Goal: Information Seeking & Learning: Check status

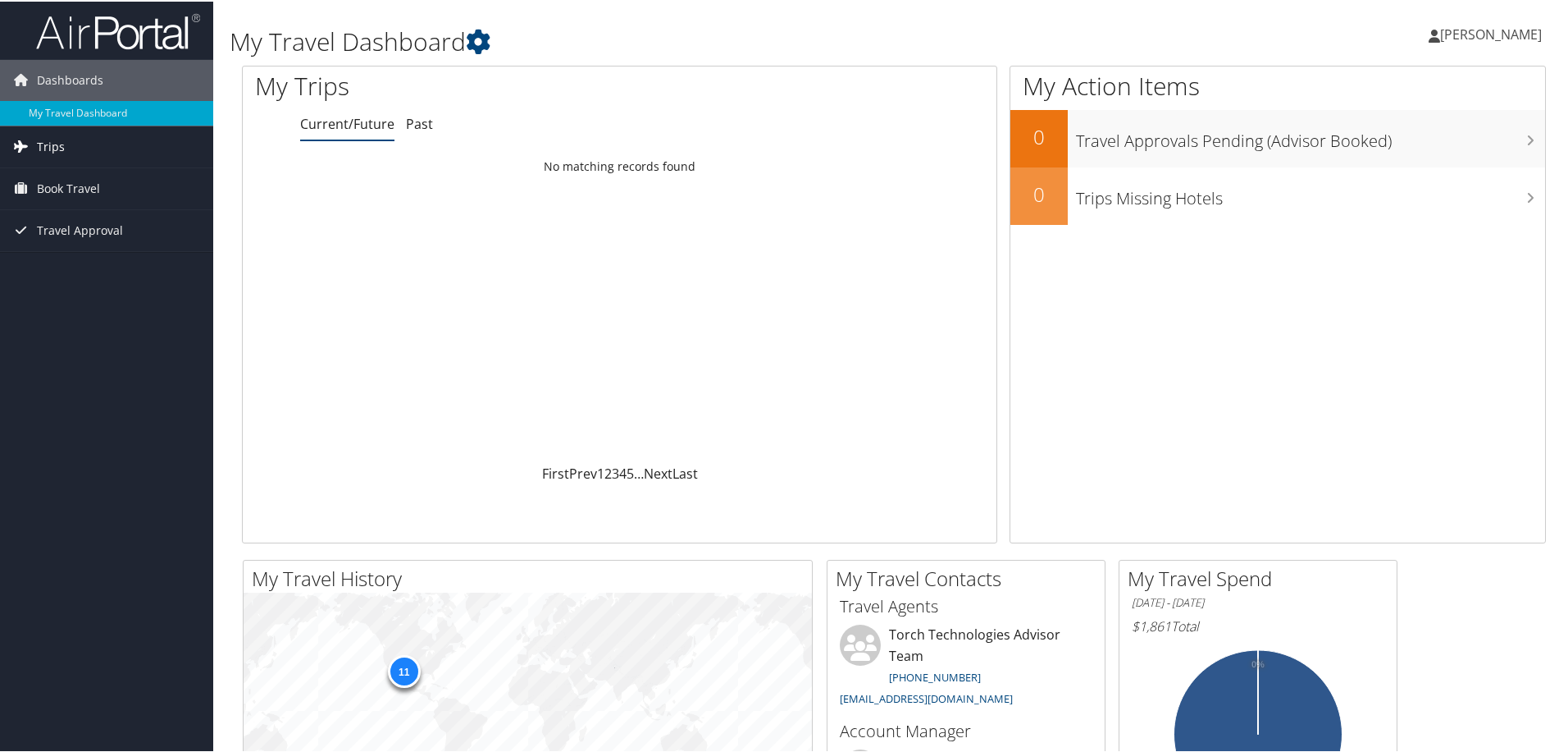
click at [57, 149] on span "Trips" at bounding box center [50, 145] width 28 height 41
click at [139, 203] on link "Past Trips" at bounding box center [107, 203] width 214 height 25
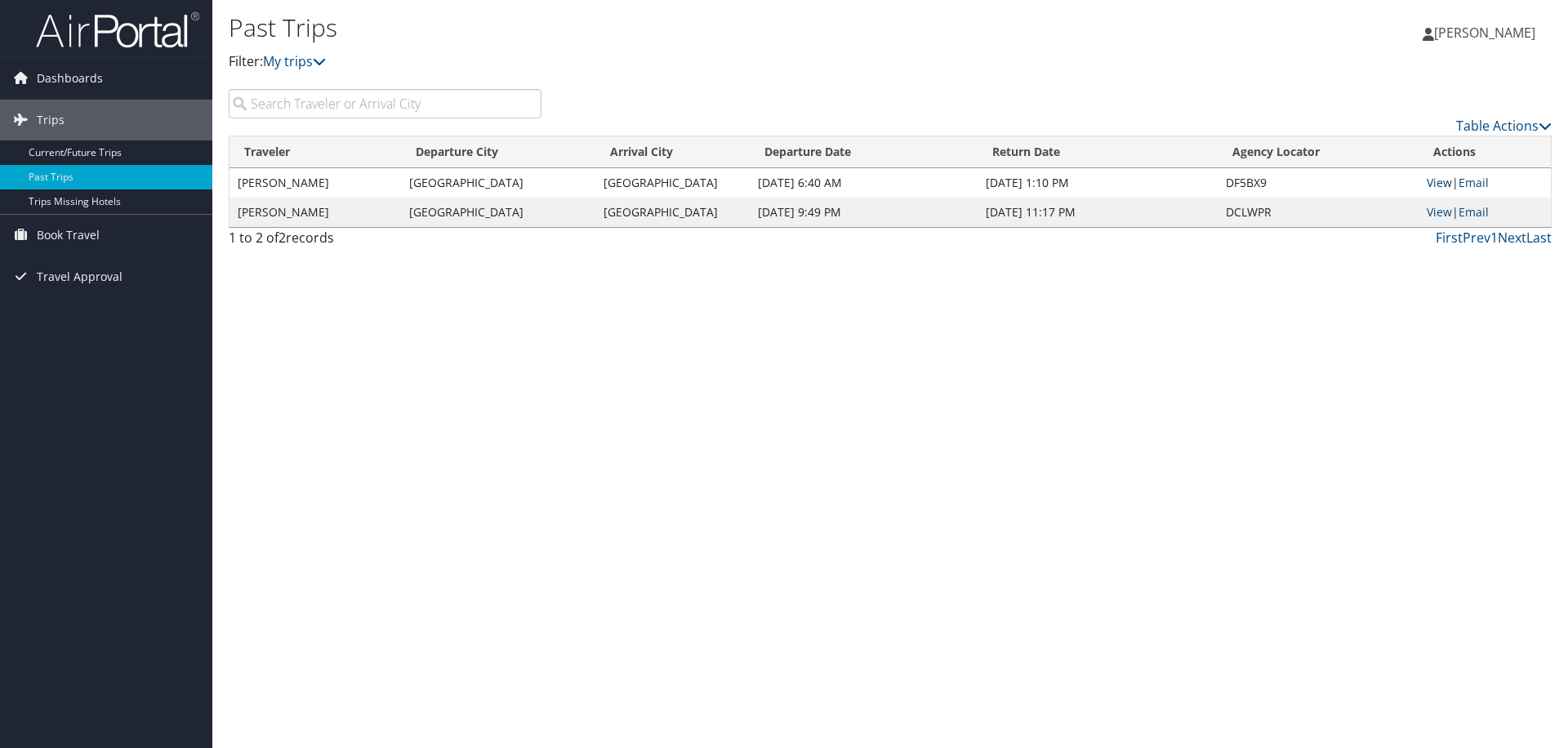
click at [1432, 178] on link "View" at bounding box center [1439, 183] width 26 height 16
click at [1447, 210] on link "View" at bounding box center [1439, 212] width 26 height 16
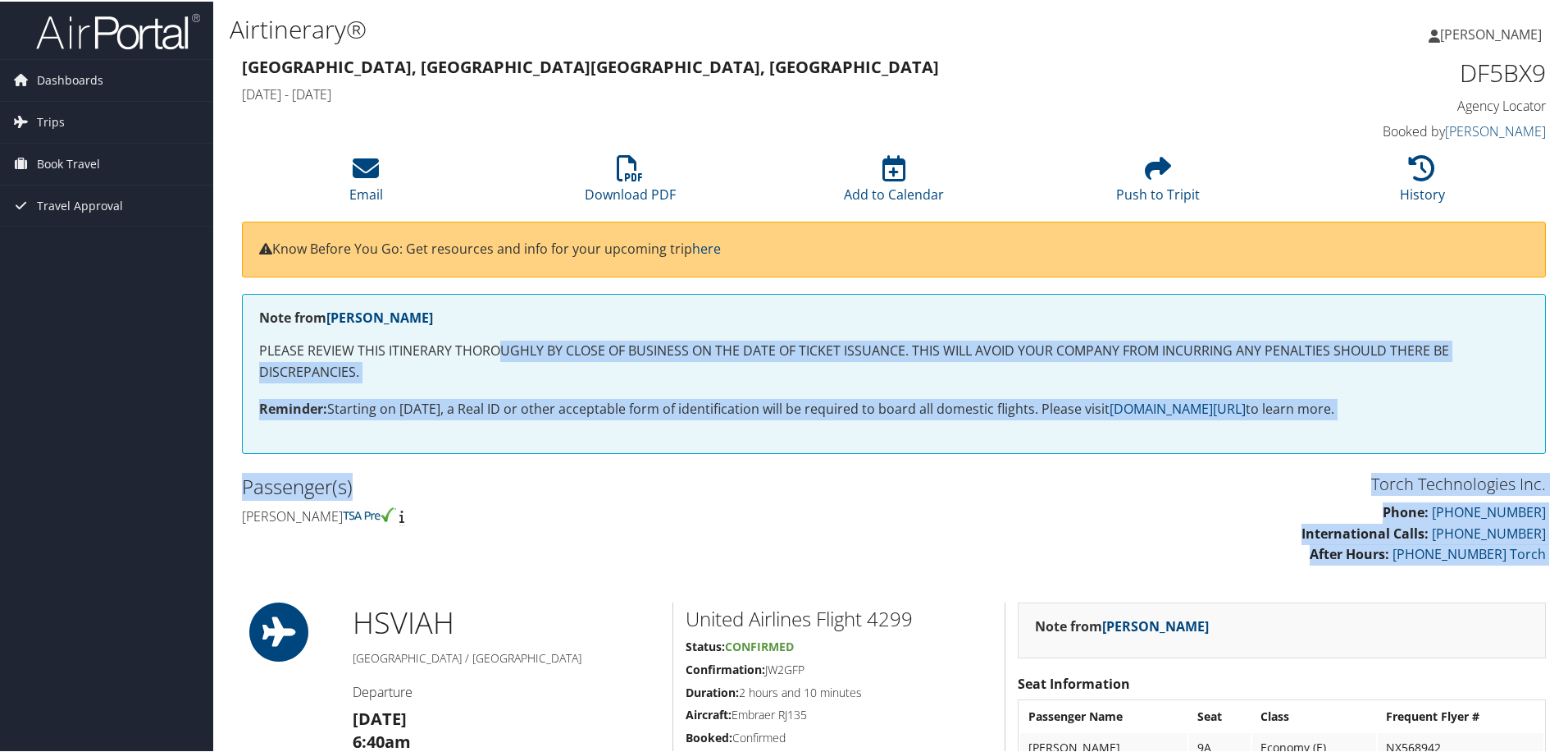
drag, startPoint x: 502, startPoint y: 347, endPoint x: 867, endPoint y: 483, distance: 389.5
click at [867, 483] on h2 "Passenger(s)" at bounding box center [562, 485] width 640 height 28
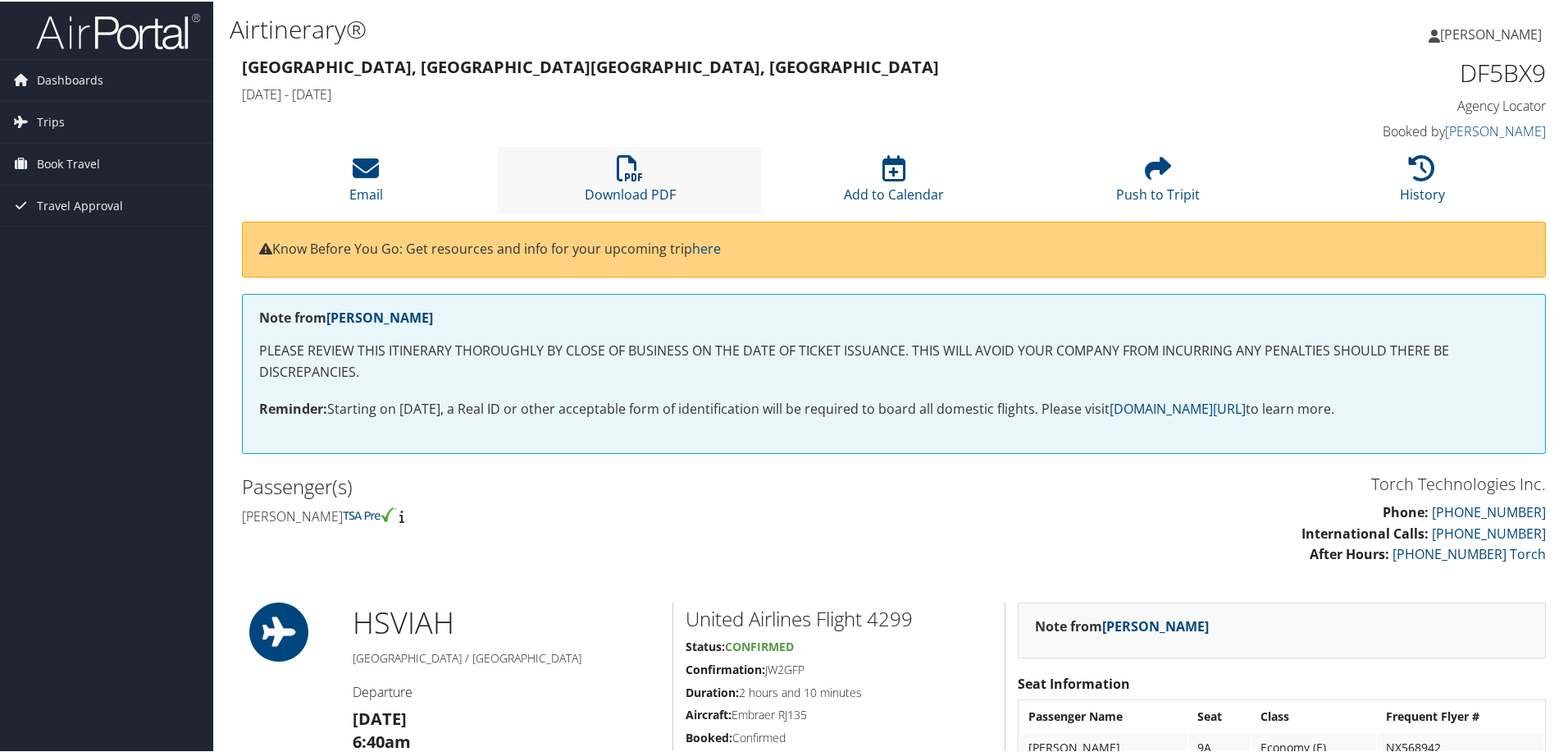
click at [582, 159] on li "Download PDF" at bounding box center [630, 178] width 264 height 67
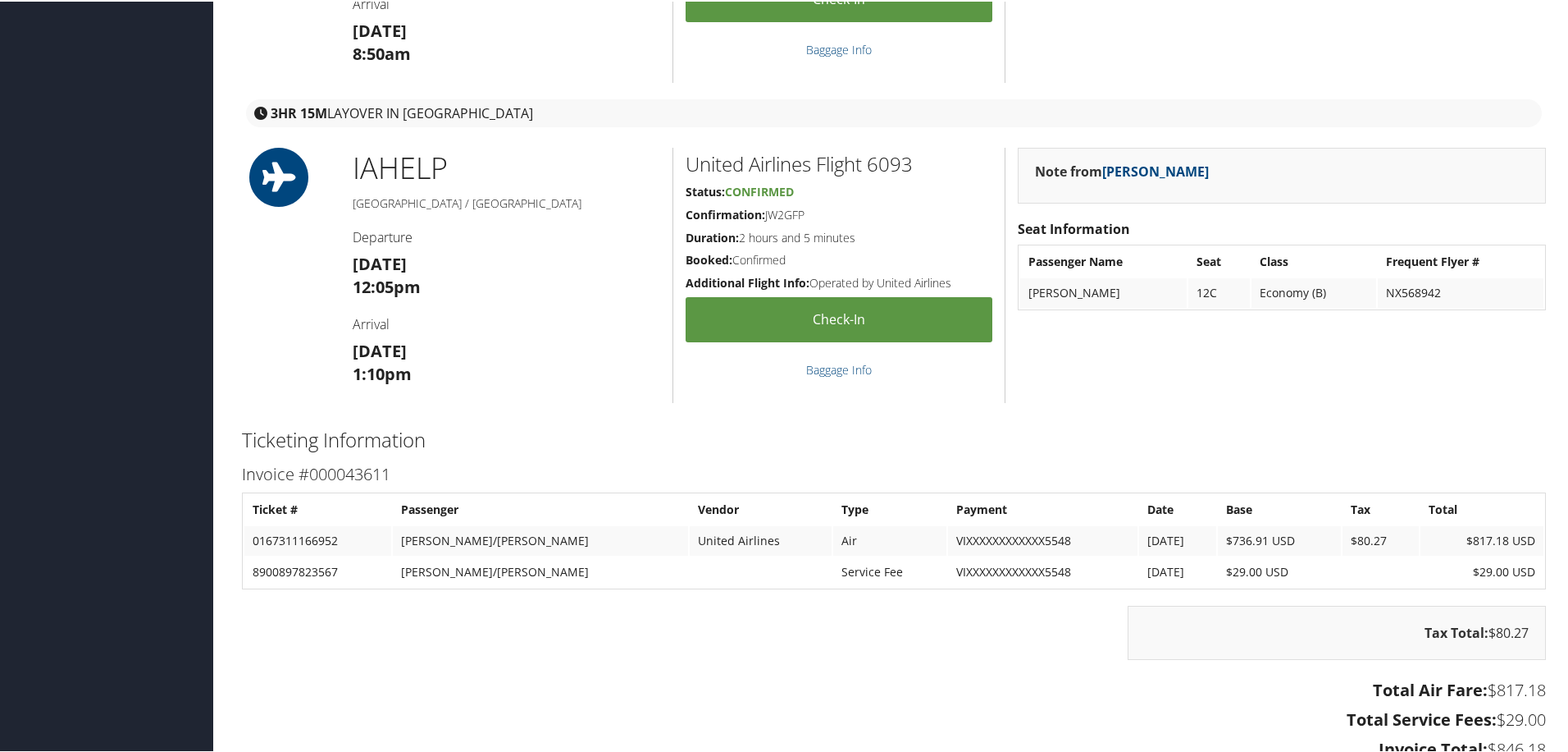
scroll to position [821, 0]
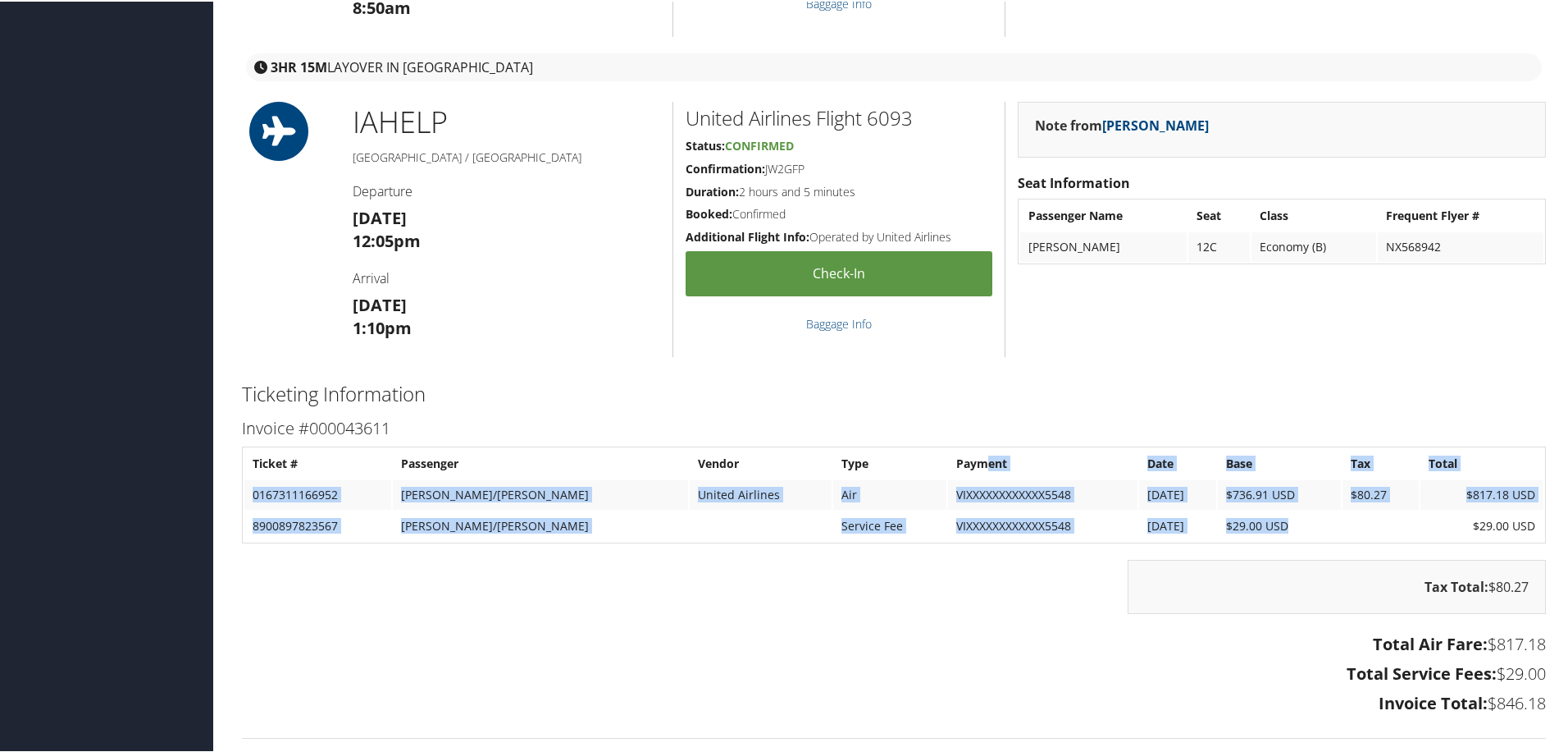
drag, startPoint x: 899, startPoint y: 476, endPoint x: 1389, endPoint y: 526, distance: 492.5
click at [1389, 526] on tbody "Ticket # Passenger Vendor Type Payment Date Base Tax Total 0167311166952 [PERSO…" at bounding box center [894, 493] width 1299 height 92
click at [1389, 526] on td at bounding box center [1380, 524] width 76 height 29
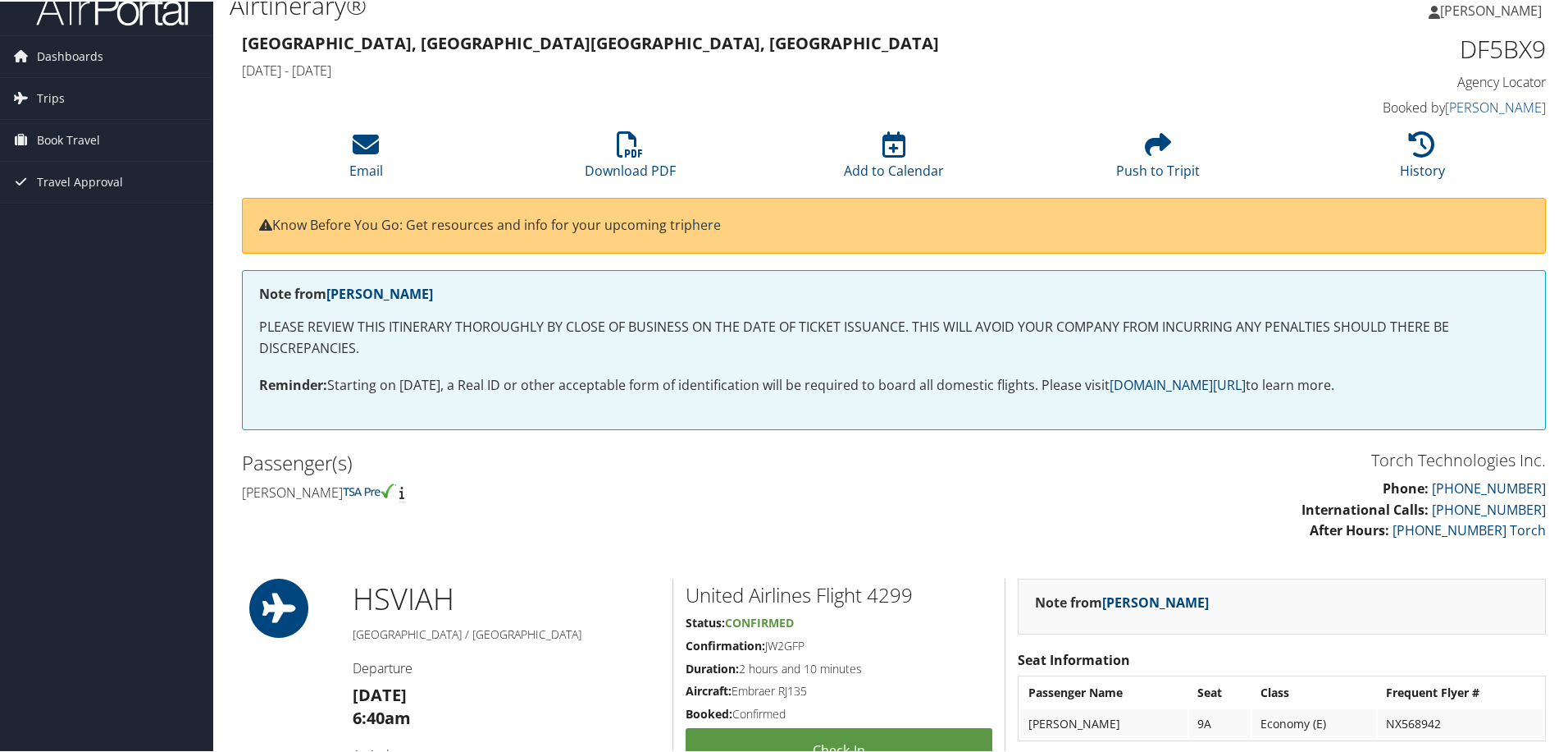
scroll to position [0, 0]
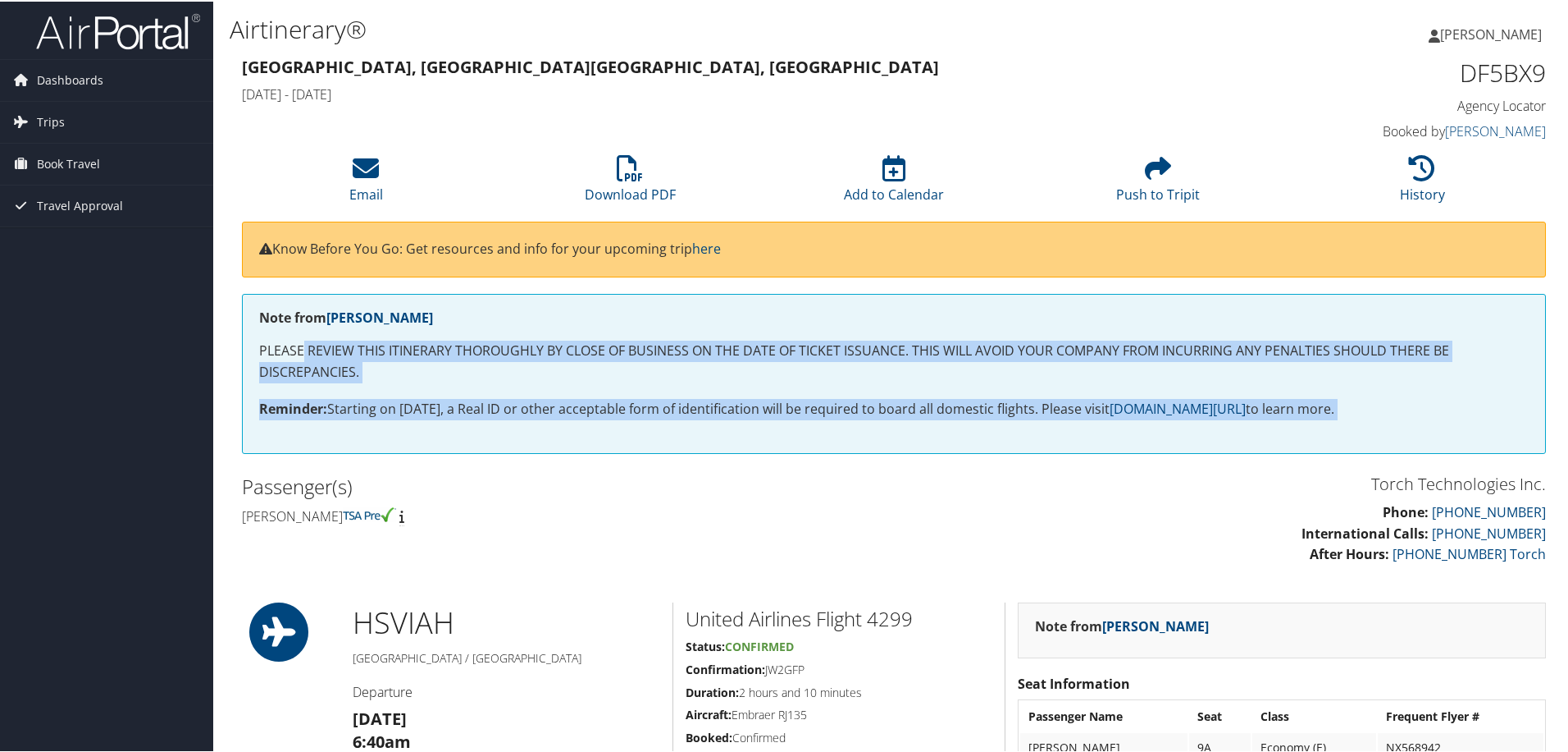
drag, startPoint x: 508, startPoint y: 364, endPoint x: 1050, endPoint y: 474, distance: 553.0
click at [1050, 474] on h3 "Torch Technologies Inc." at bounding box center [1226, 483] width 640 height 23
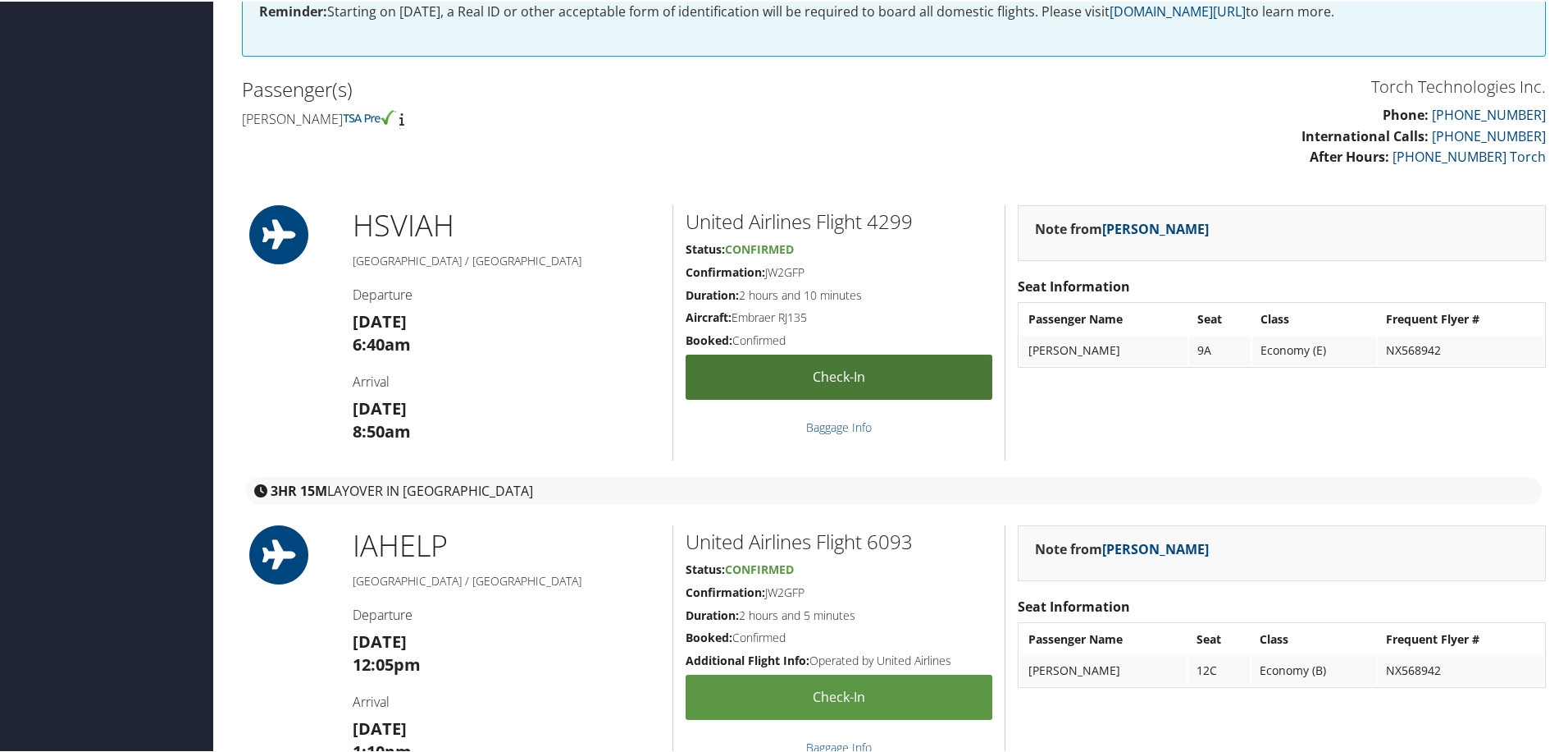
scroll to position [411, 0]
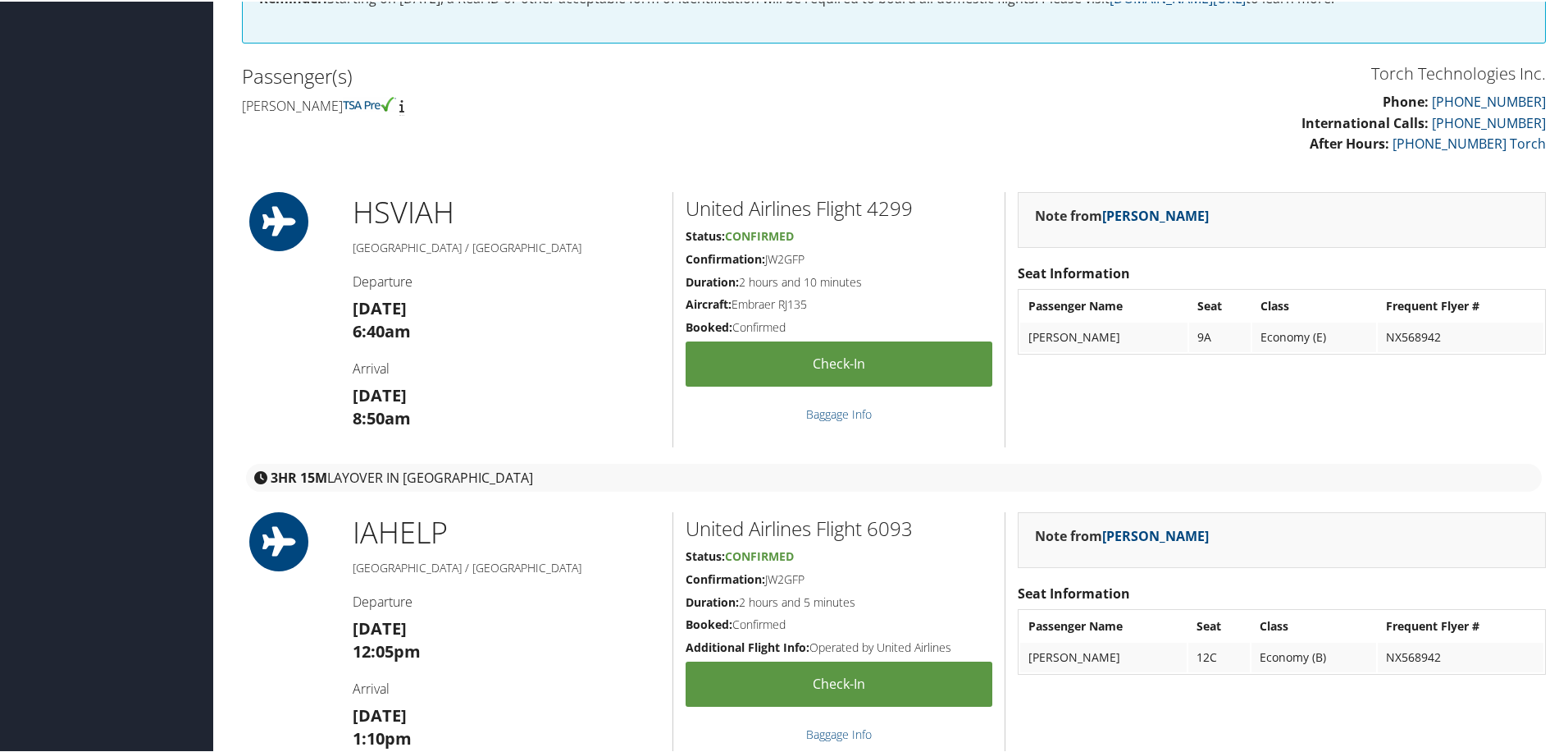
click at [784, 257] on h5 "Confirmation: JW2GFP" at bounding box center [839, 257] width 307 height 16
copy h5 "JW2GFP"
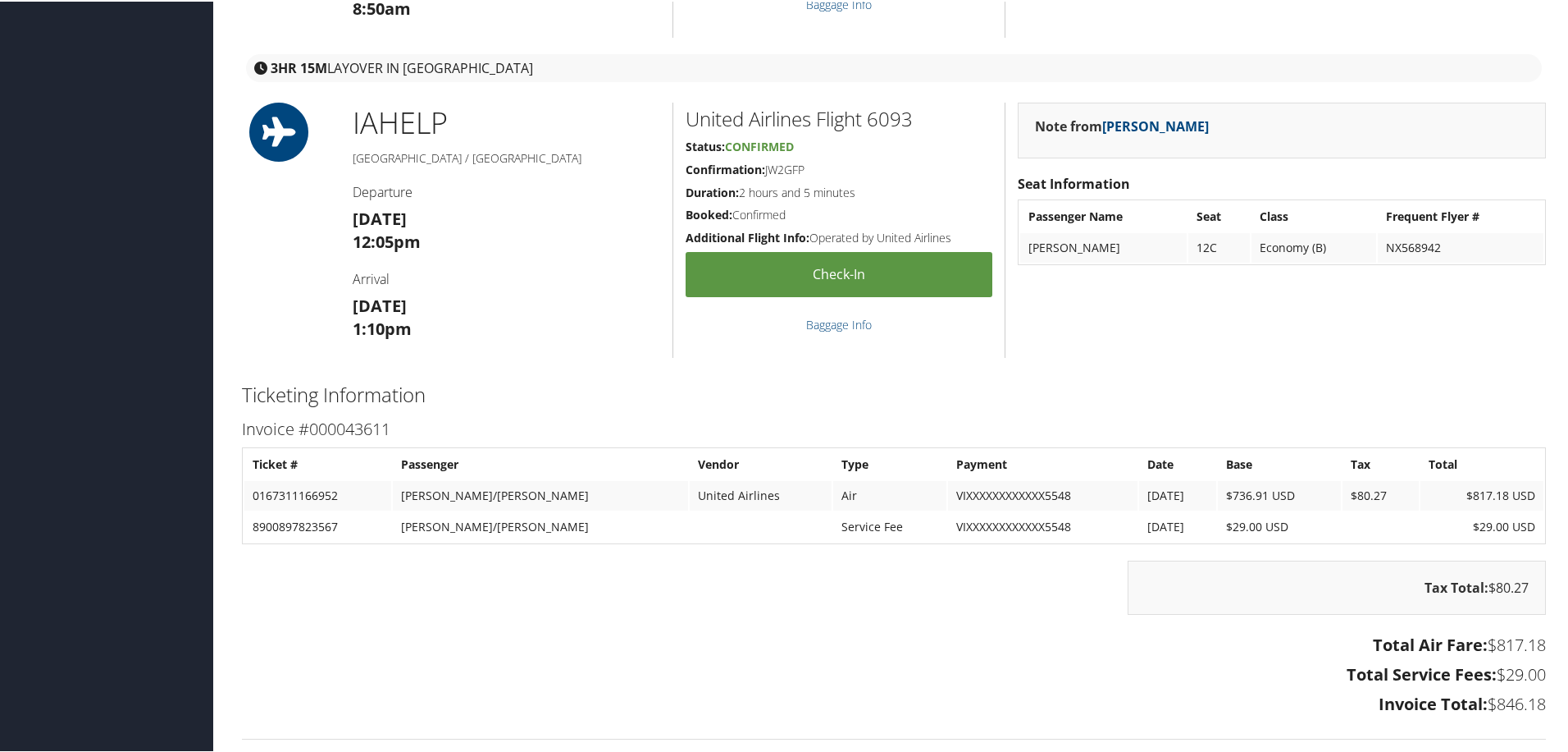
scroll to position [821, 0]
click at [312, 485] on td "0167311166952" at bounding box center [318, 493] width 147 height 29
click at [311, 485] on td "0167311166952" at bounding box center [318, 493] width 147 height 29
copy td "0167311166952"
click at [1494, 694] on h3 "Invoice Total: $846.18" at bounding box center [894, 702] width 1304 height 23
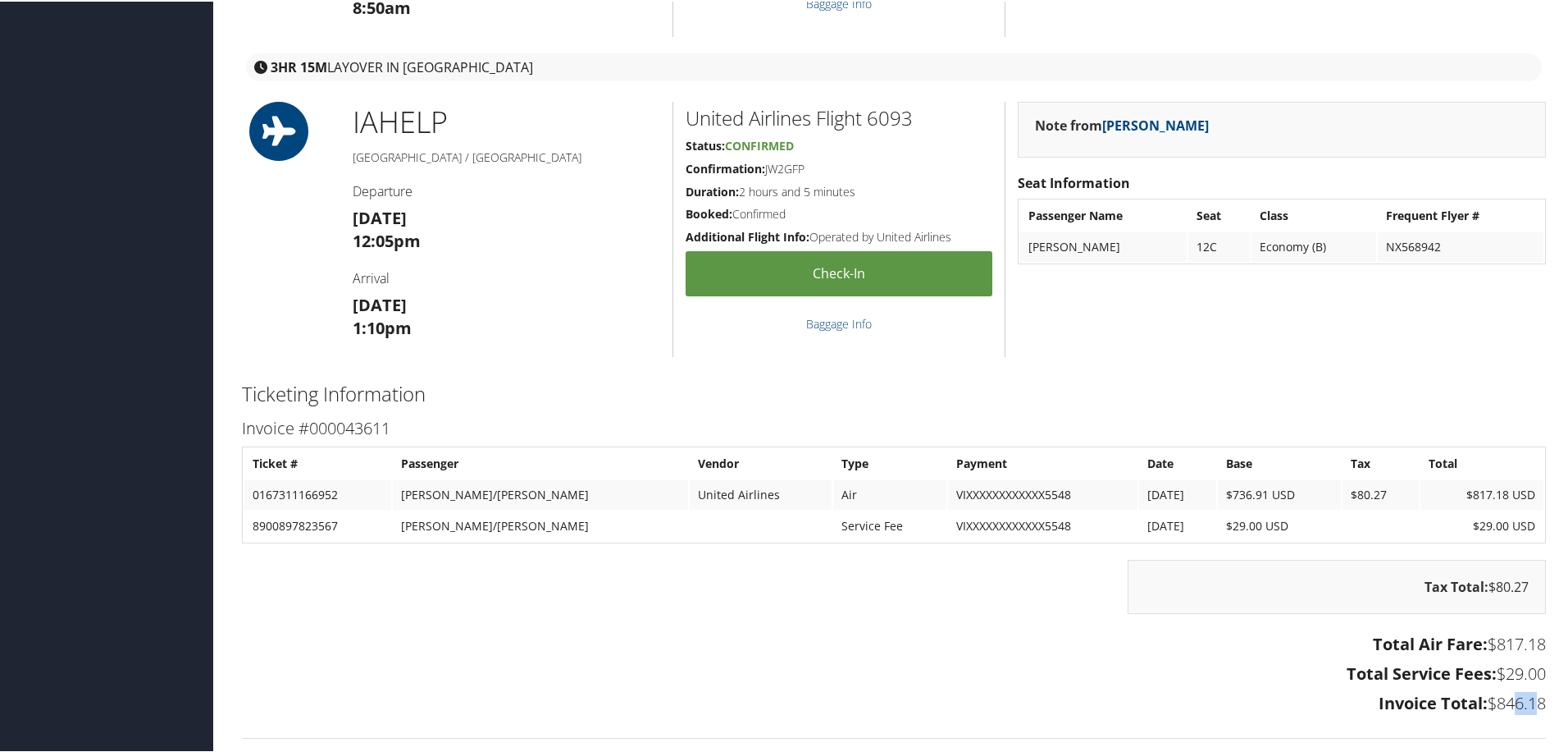
drag, startPoint x: 1494, startPoint y: 698, endPoint x: 1524, endPoint y: 706, distance: 31.0
click at [1524, 706] on h3 "Invoice Total: $846.18" at bounding box center [894, 702] width 1304 height 23
click at [1537, 704] on h3 "Invoice Total: $846.18" at bounding box center [894, 702] width 1304 height 23
drag, startPoint x: 1537, startPoint y: 704, endPoint x: 1489, endPoint y: 702, distance: 48.0
click at [1489, 702] on h3 "Invoice Total: $846.18" at bounding box center [894, 702] width 1304 height 23
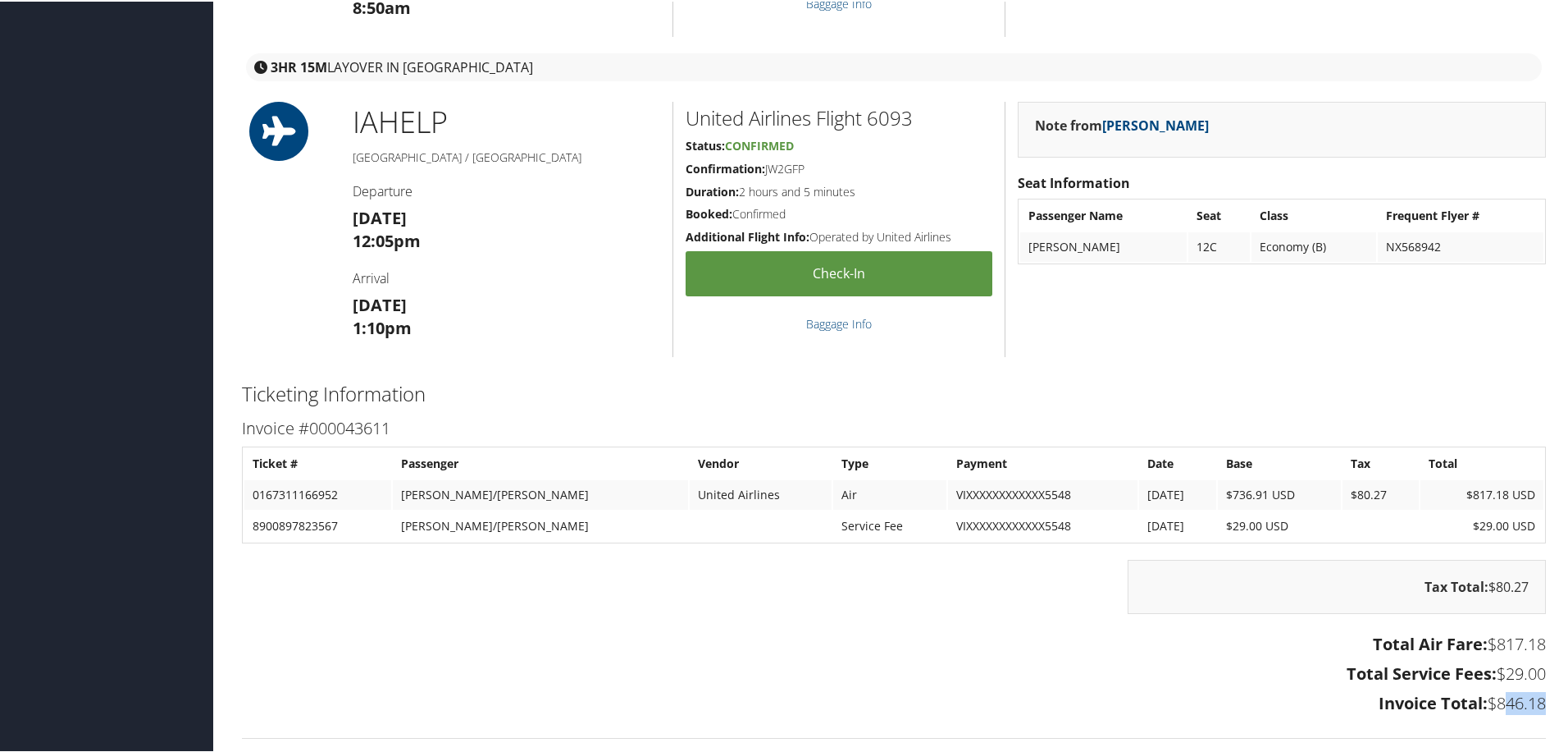
copy div "846.18"
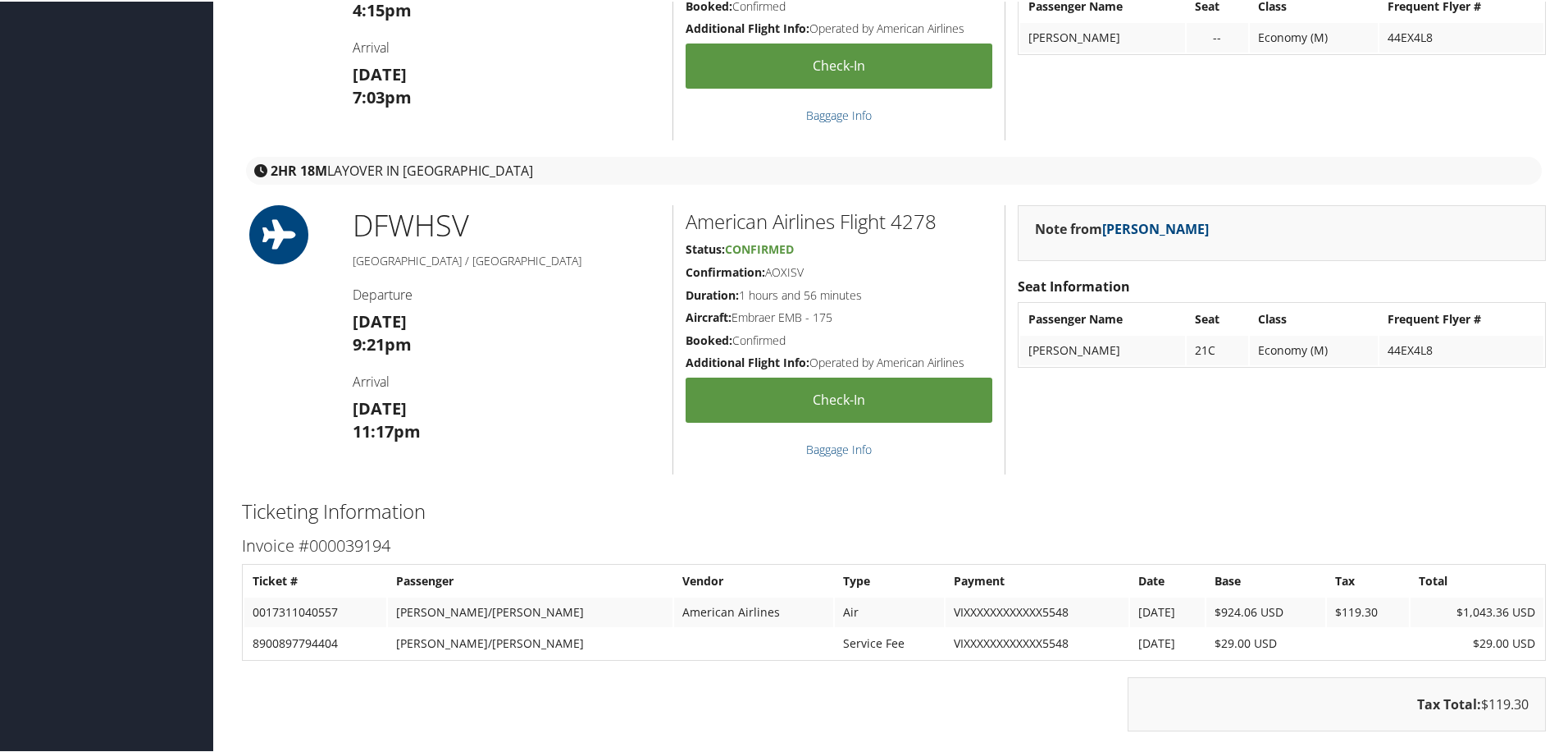
scroll to position [1590, 0]
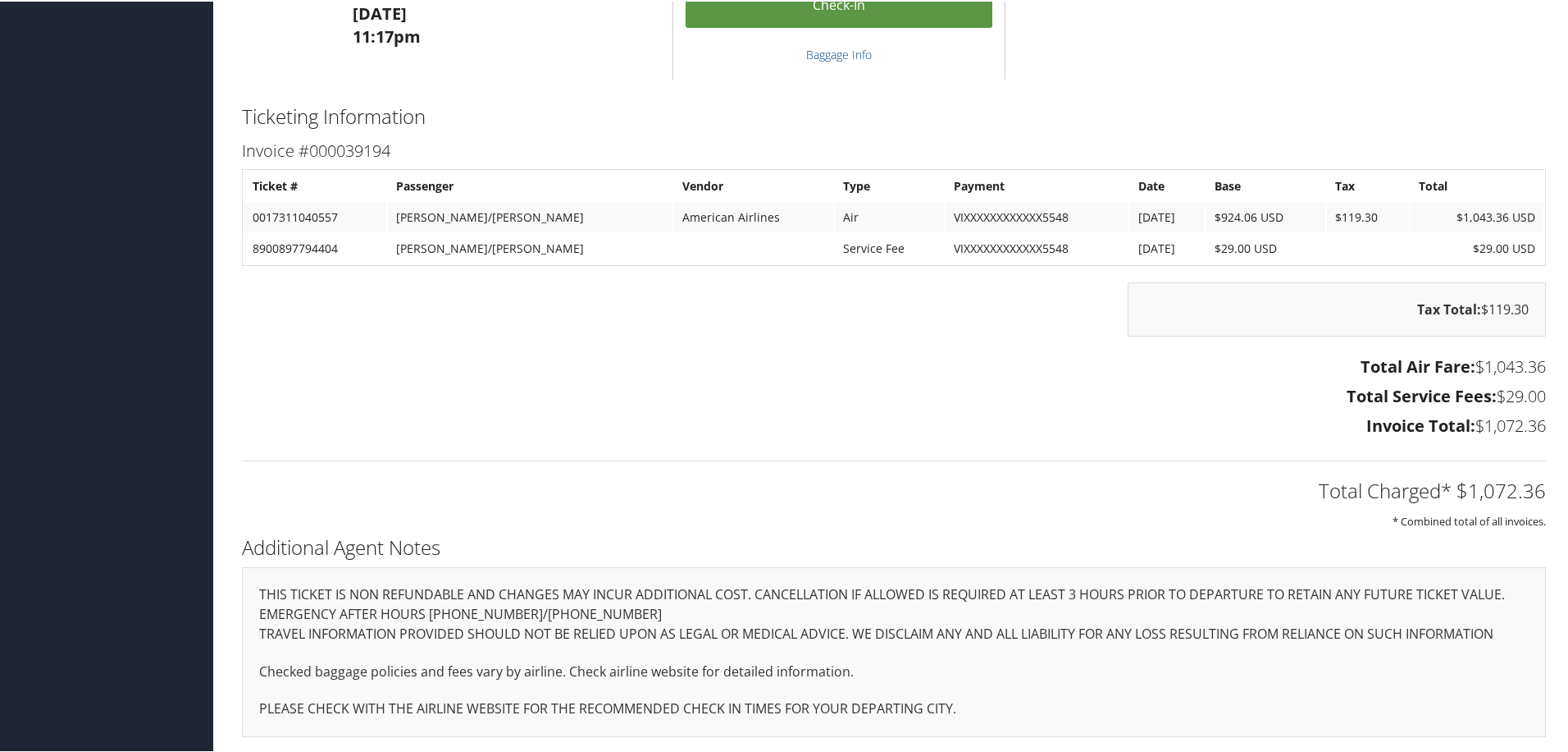
drag, startPoint x: 448, startPoint y: 592, endPoint x: 568, endPoint y: 614, distance: 122.0
click at [568, 614] on div "THIS TICKET IS NON REFUNDABLE AND CHANGES MAY INCUR ADDITIONAL COST. CANCELLATI…" at bounding box center [894, 650] width 1304 height 170
drag, startPoint x: 568, startPoint y: 614, endPoint x: 581, endPoint y: 616, distance: 13.2
click at [569, 614] on div "THIS TICKET IS NON REFUNDABLE AND CHANGES MAY INCUR ADDITIONAL COST. CANCELLATI…" at bounding box center [894, 650] width 1304 height 170
click at [586, 617] on div "THIS TICKET IS NON REFUNDABLE AND CHANGES MAY INCUR ADDITIONAL COST. CANCELLATI…" at bounding box center [894, 650] width 1304 height 170
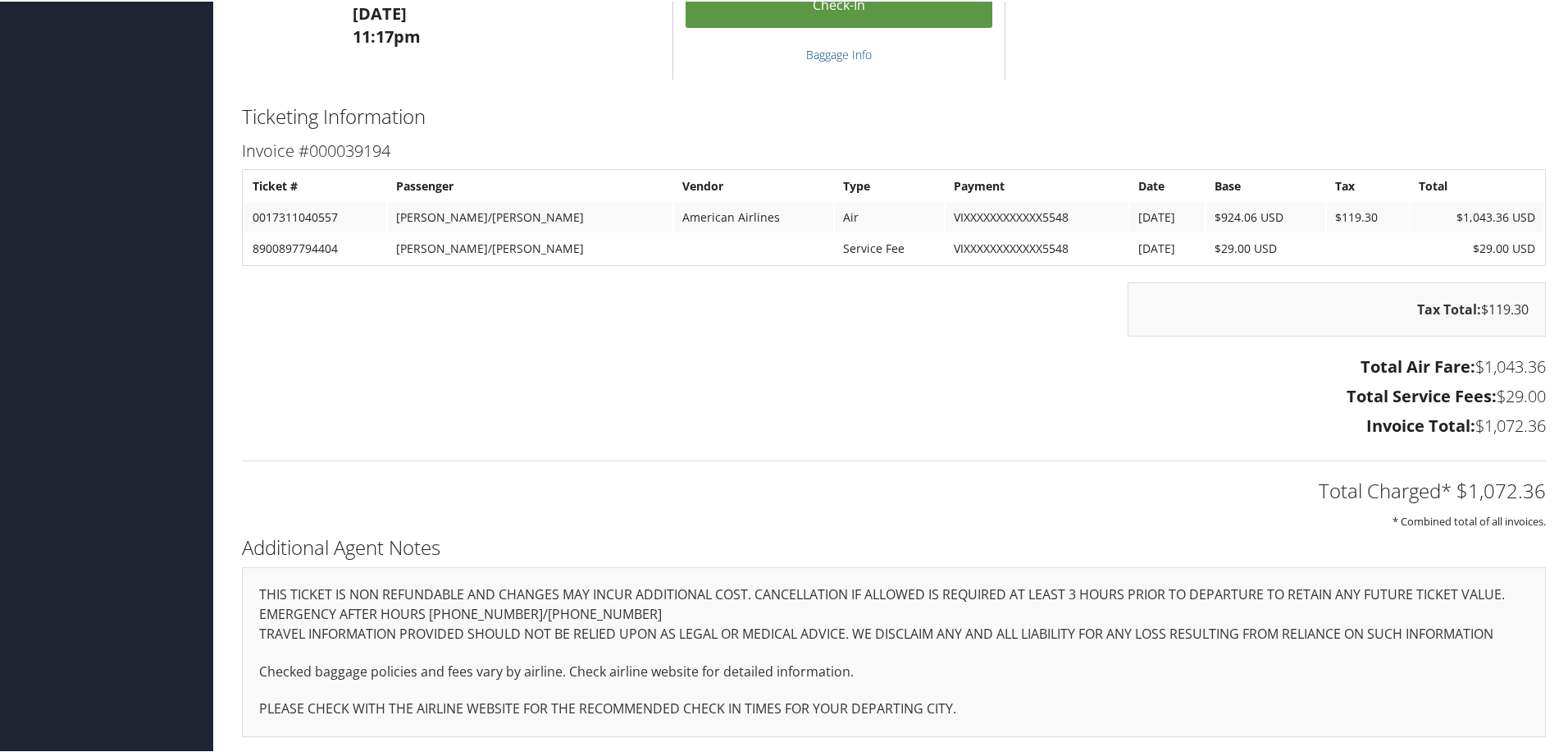
drag, startPoint x: 517, startPoint y: 596, endPoint x: 735, endPoint y: 612, distance: 218.6
click at [735, 612] on div "THIS TICKET IS NON REFUNDABLE AND CHANGES MAY INCUR ADDITIONAL COST. CANCELLATI…" at bounding box center [894, 650] width 1304 height 170
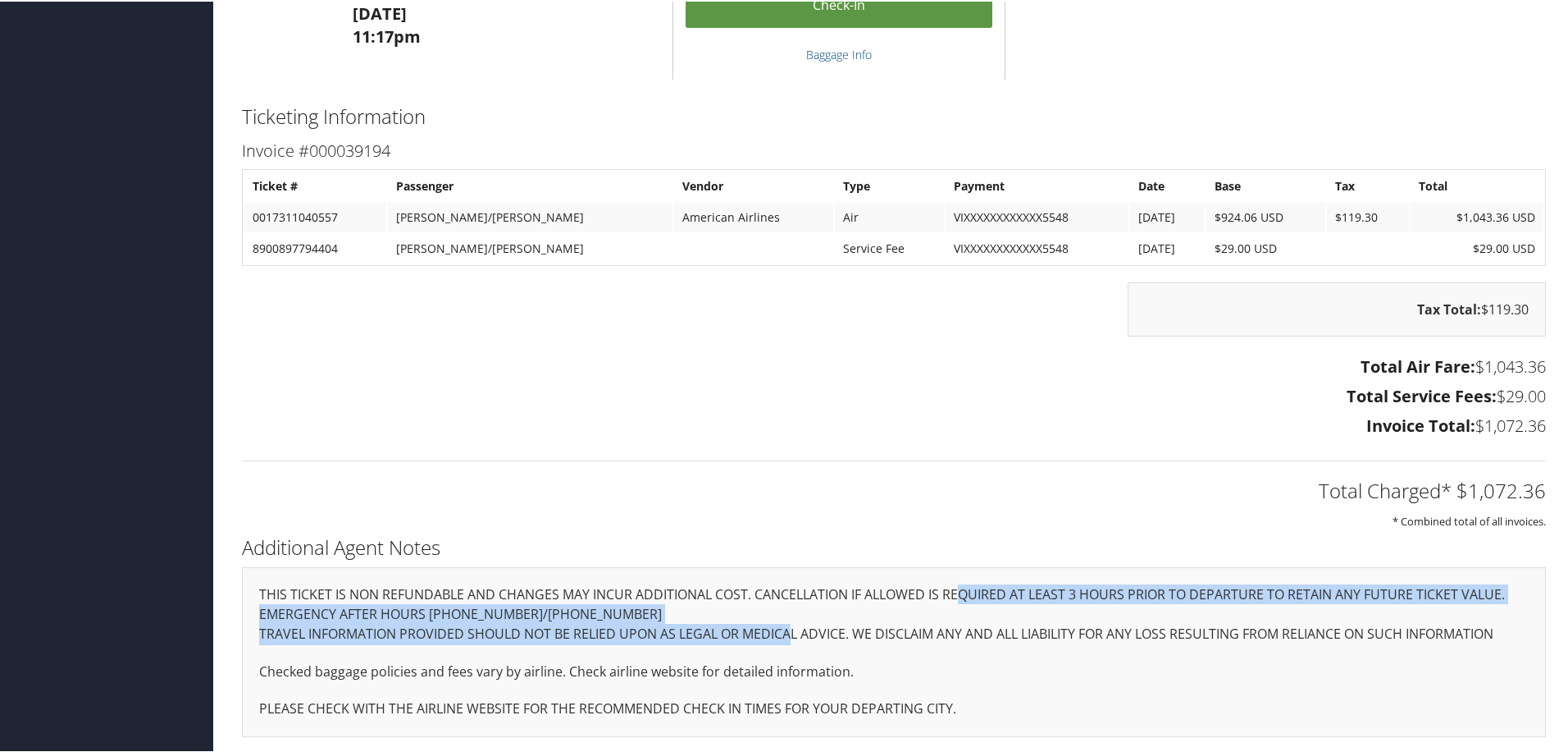
drag, startPoint x: 761, startPoint y: 598, endPoint x: 797, endPoint y: 637, distance: 53.1
click at [797, 637] on div "THIS TICKET IS NON REFUNDABLE AND CHANGES MAY INCUR ADDITIONAL COST. CANCELLATI…" at bounding box center [894, 650] width 1304 height 170
click at [797, 638] on p "TRAVEL INFORMATION PROVIDED SHOULD NOT BE RELIED UPON AS LEGAL OR MEDICAL ADVIC…" at bounding box center [894, 633] width 1270 height 21
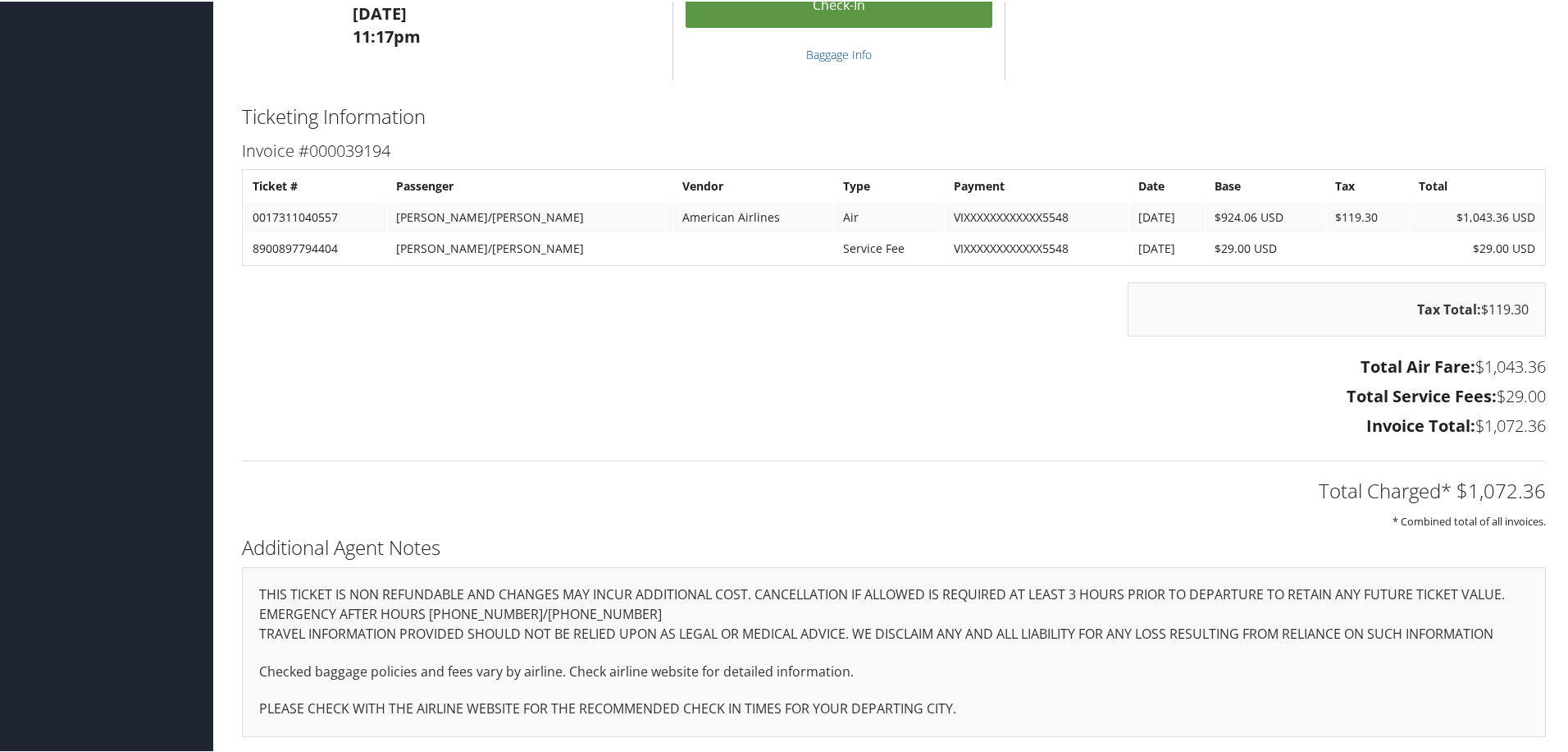
click at [716, 649] on div "THIS TICKET IS NON REFUNDABLE AND CHANGES MAY INCUR ADDITIONAL COST. CANCELLATI…" at bounding box center [894, 650] width 1304 height 170
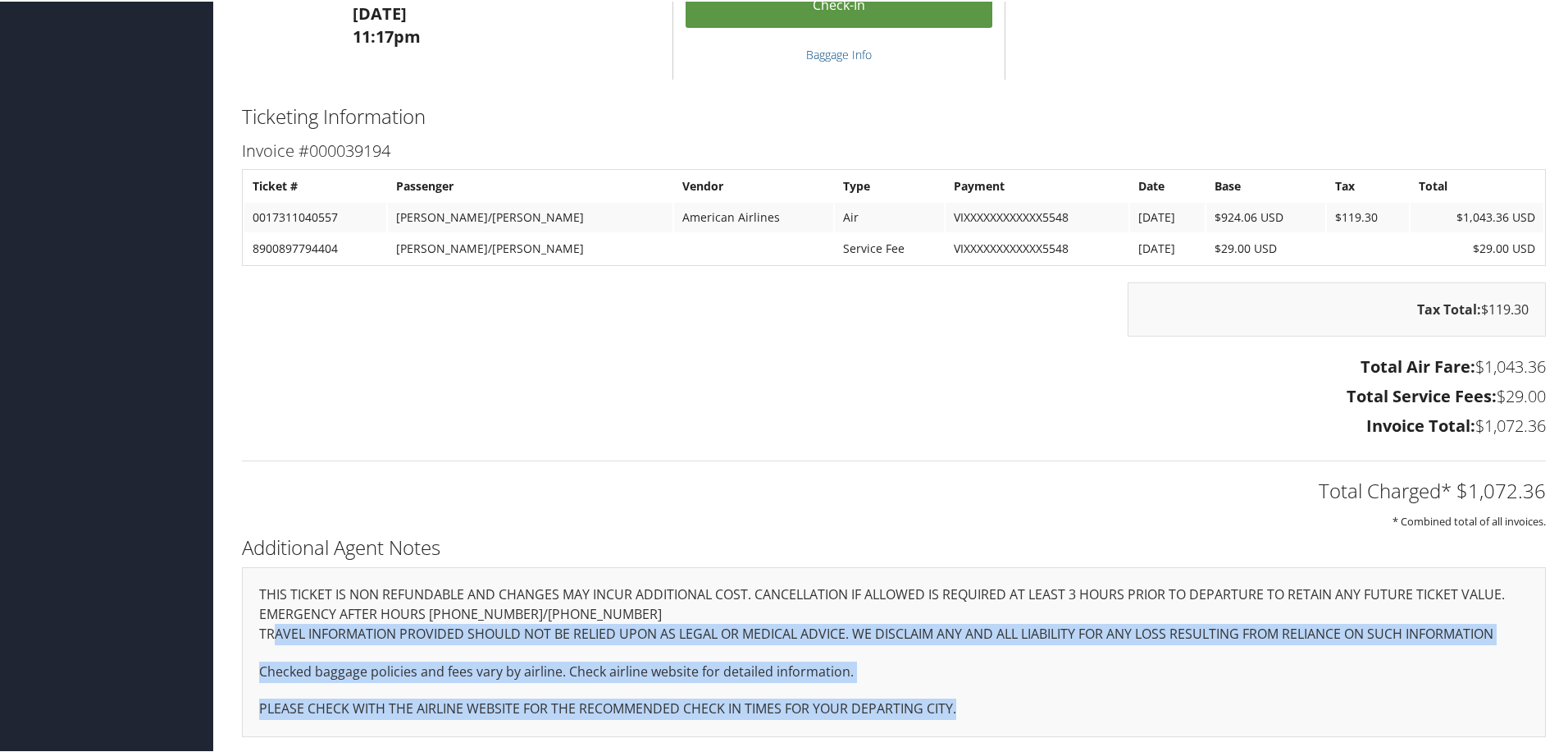
drag, startPoint x: 278, startPoint y: 626, endPoint x: 963, endPoint y: 705, distance: 689.5
click at [963, 705] on div "THIS TICKET IS NON REFUNDABLE AND CHANGES MAY INCUR ADDITIONAL COST. CANCELLATI…" at bounding box center [894, 650] width 1304 height 170
click at [963, 705] on p "PLEASE CHECK WITH THE AIRLINE WEBSITE FOR THE RECOMMENDED CHECK IN TIMES FOR YO…" at bounding box center [894, 707] width 1270 height 21
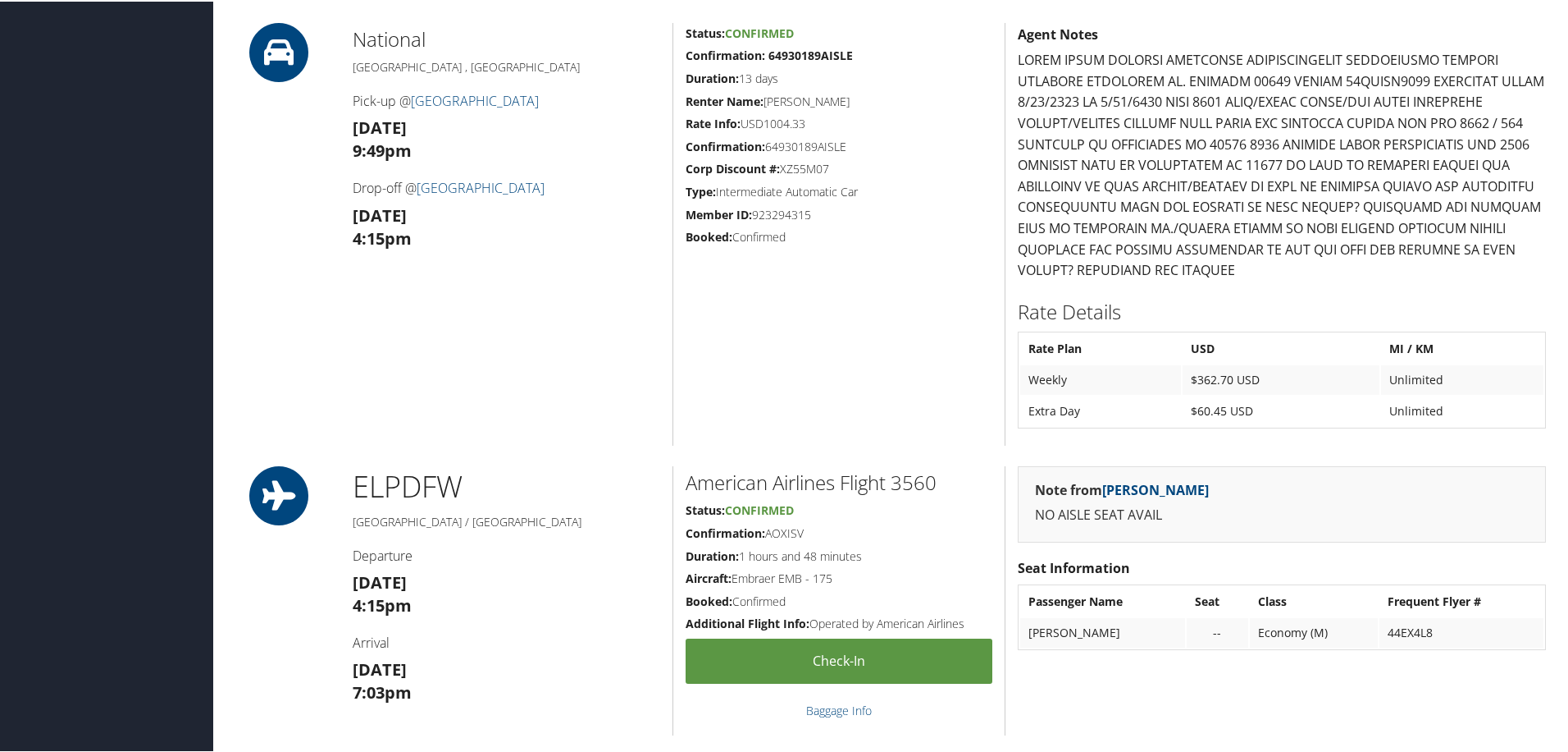
scroll to position [524, 0]
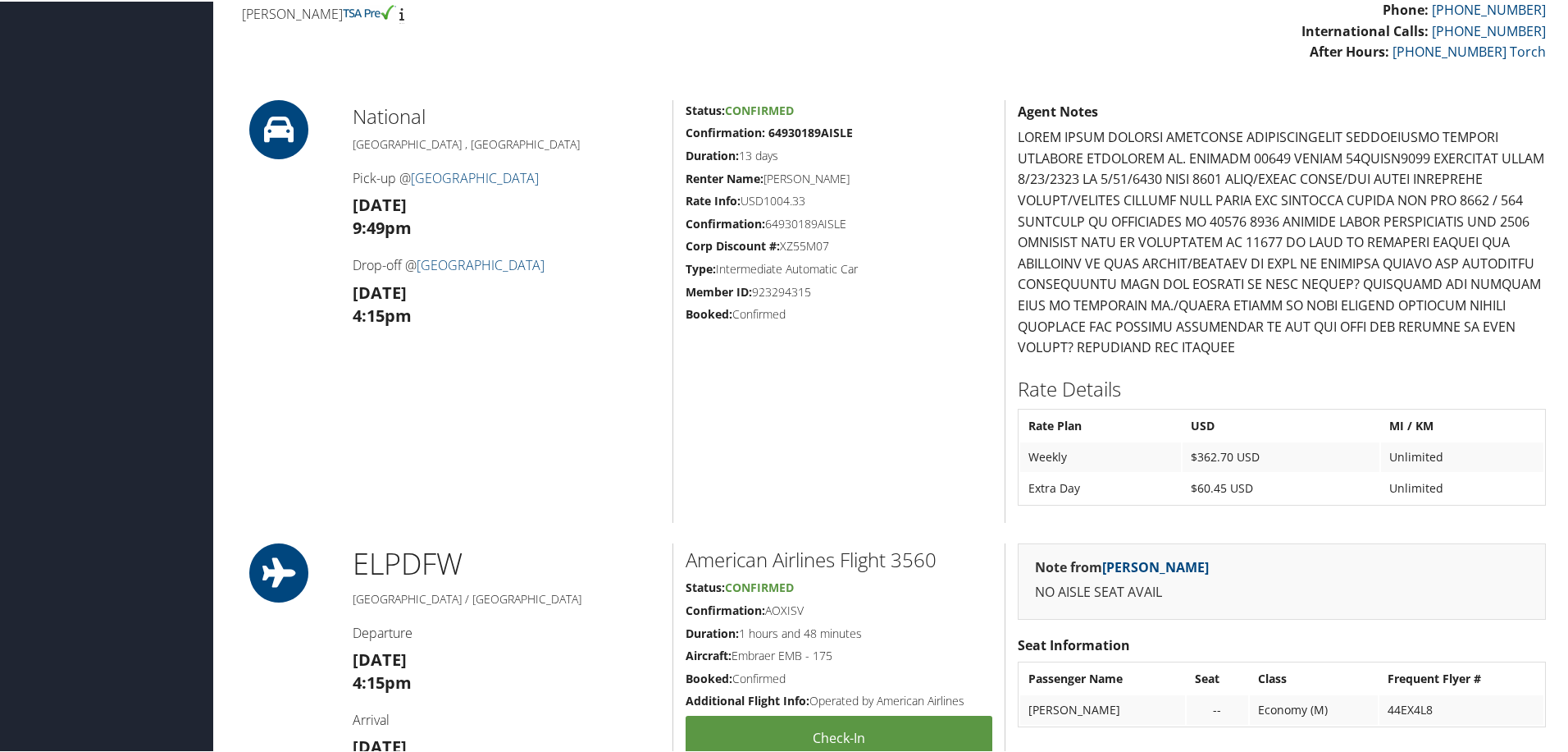
drag, startPoint x: 1052, startPoint y: 130, endPoint x: 1236, endPoint y: 341, distance: 280.0
click at [1236, 341] on p at bounding box center [1281, 241] width 528 height 232
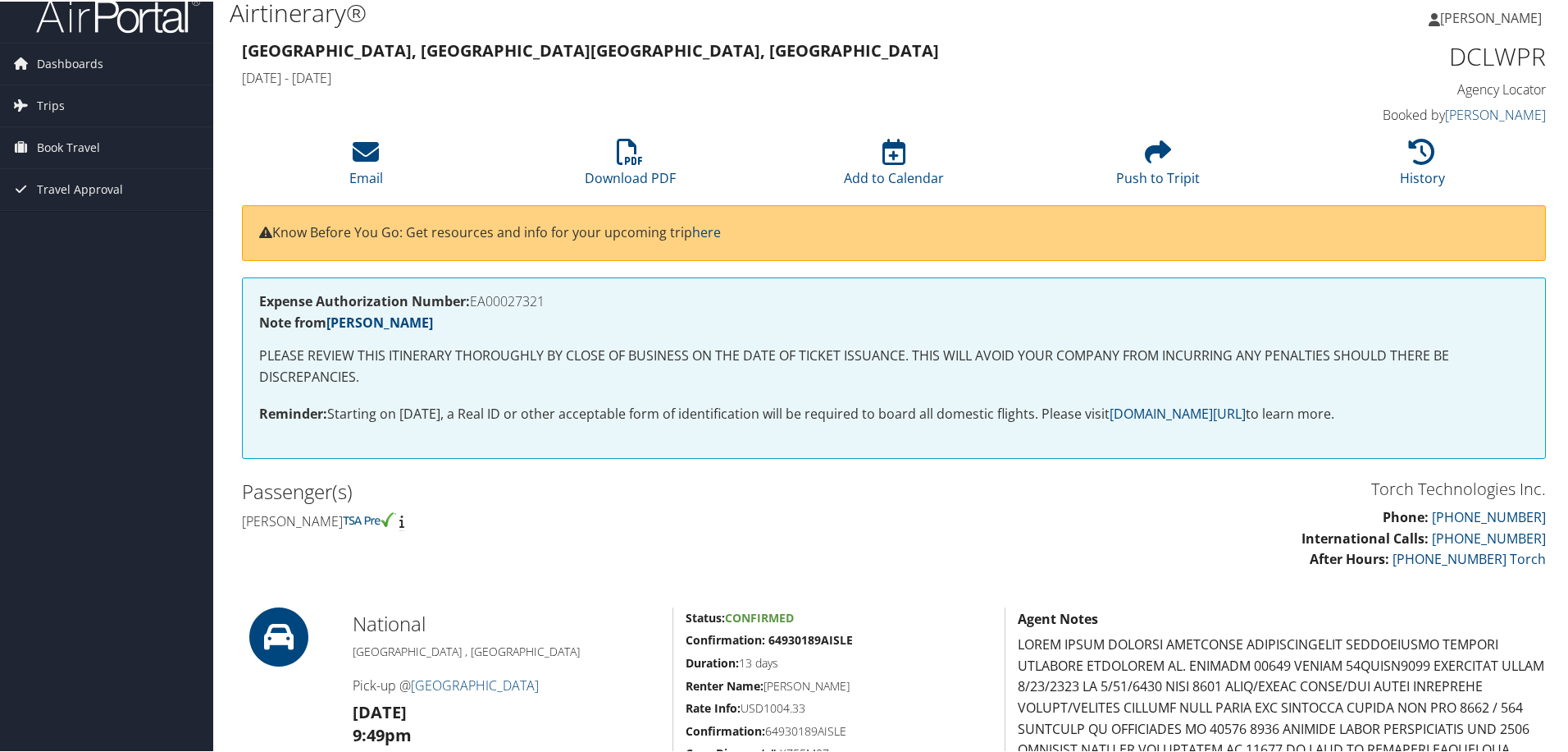
scroll to position [0, 0]
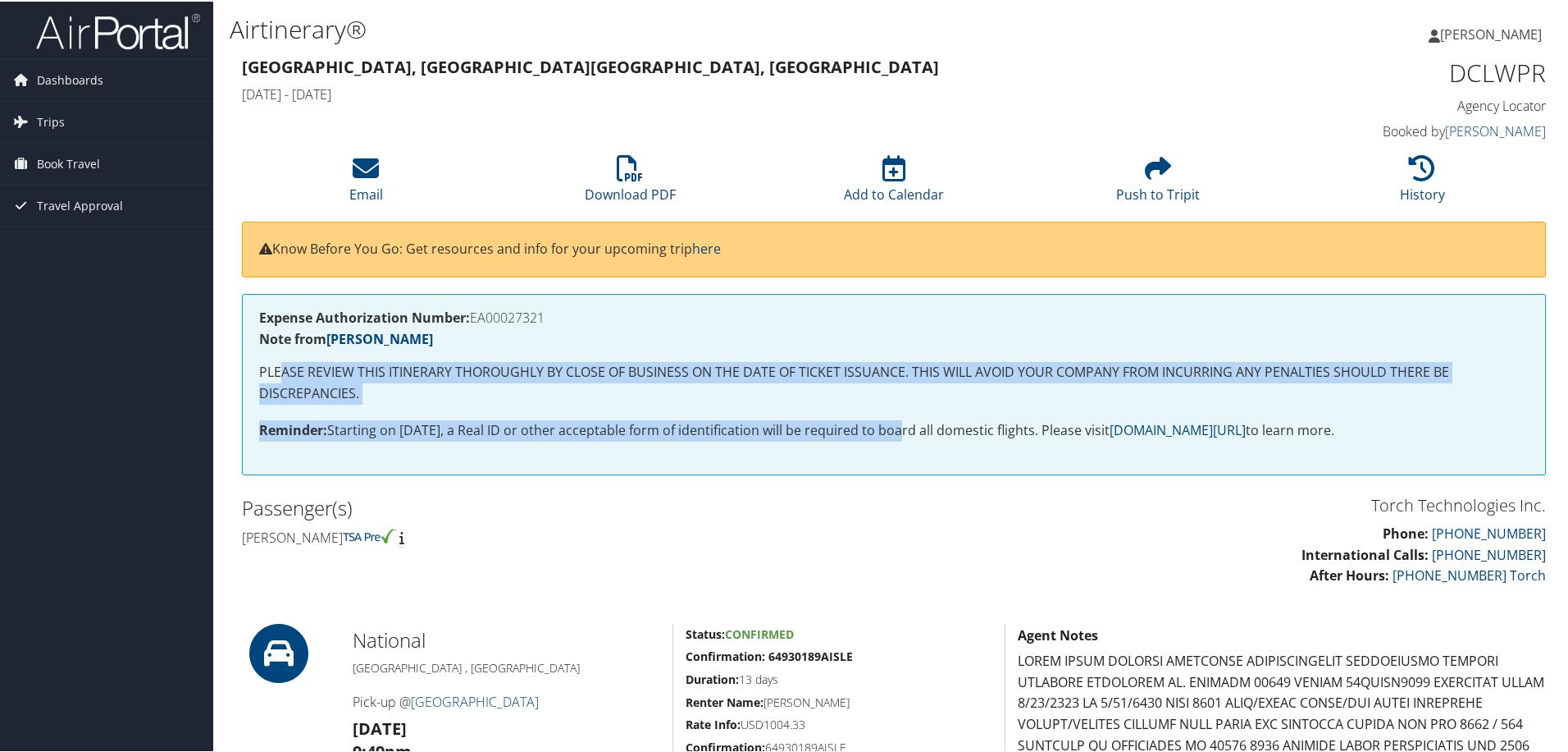
drag, startPoint x: 319, startPoint y: 375, endPoint x: 892, endPoint y: 415, distance: 574.4
click at [892, 415] on div "Expense Authorization Number: EA00027321 Note from Chinmay Prusty PLEASE REVIEW…" at bounding box center [894, 383] width 1304 height 182
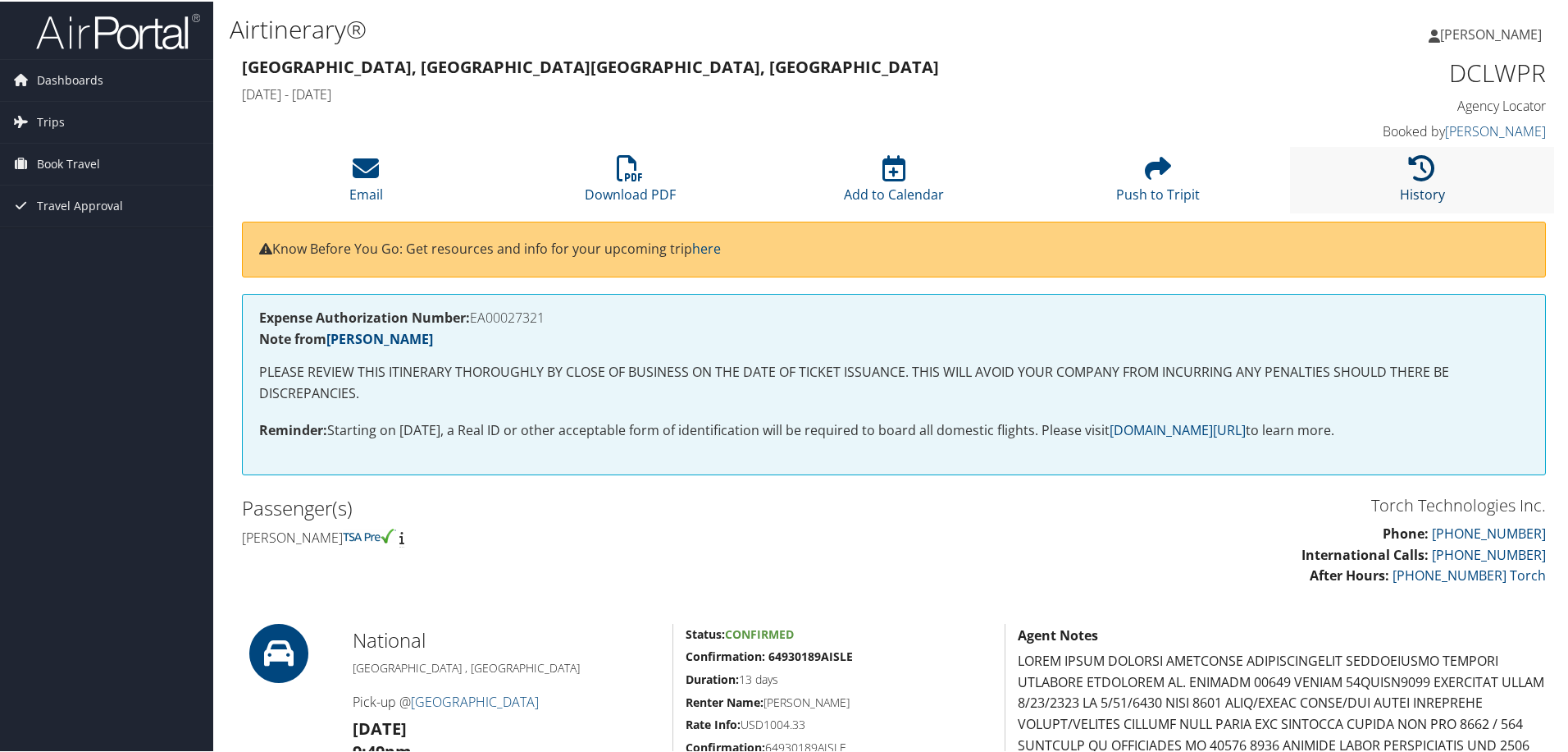
click at [1423, 192] on link "History" at bounding box center [1422, 182] width 45 height 39
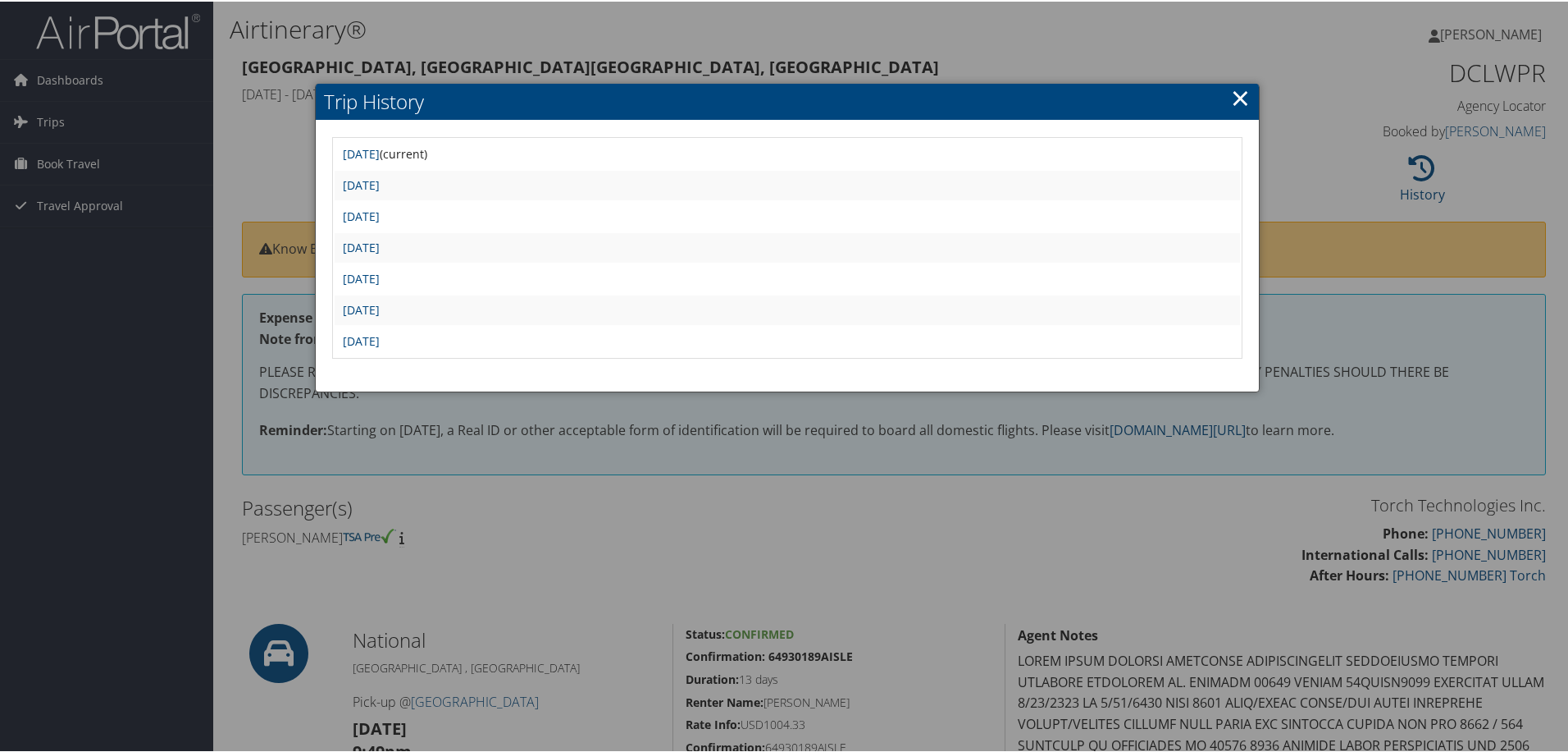
click at [1235, 94] on link "×" at bounding box center [1240, 95] width 19 height 33
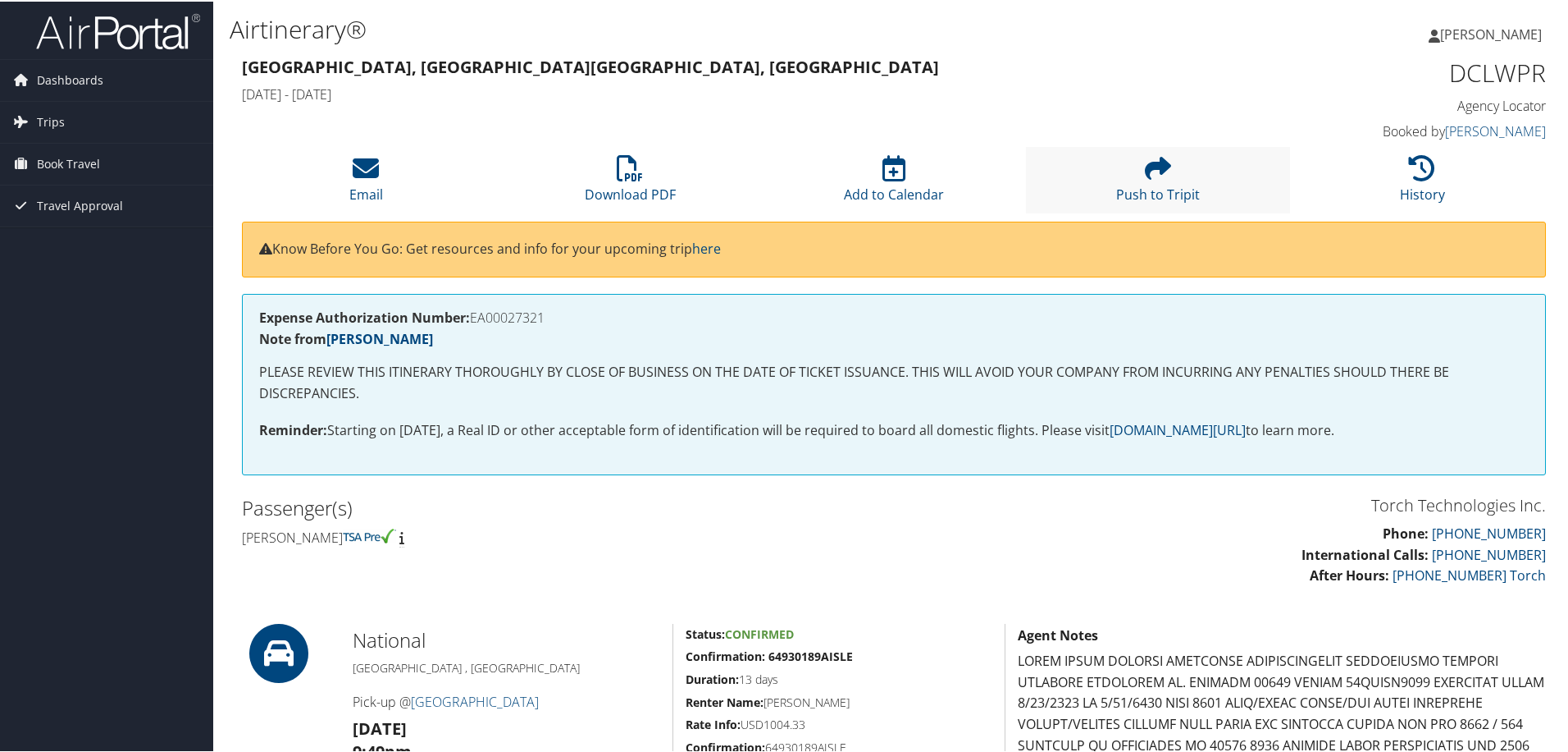
click at [1128, 171] on li "Push to Tripit" at bounding box center [1158, 178] width 264 height 67
click at [46, 107] on span "Trips" at bounding box center [50, 120] width 28 height 41
click at [82, 79] on span "Dashboards" at bounding box center [69, 78] width 67 height 41
click at [76, 254] on span "Book Travel" at bounding box center [68, 261] width 63 height 41
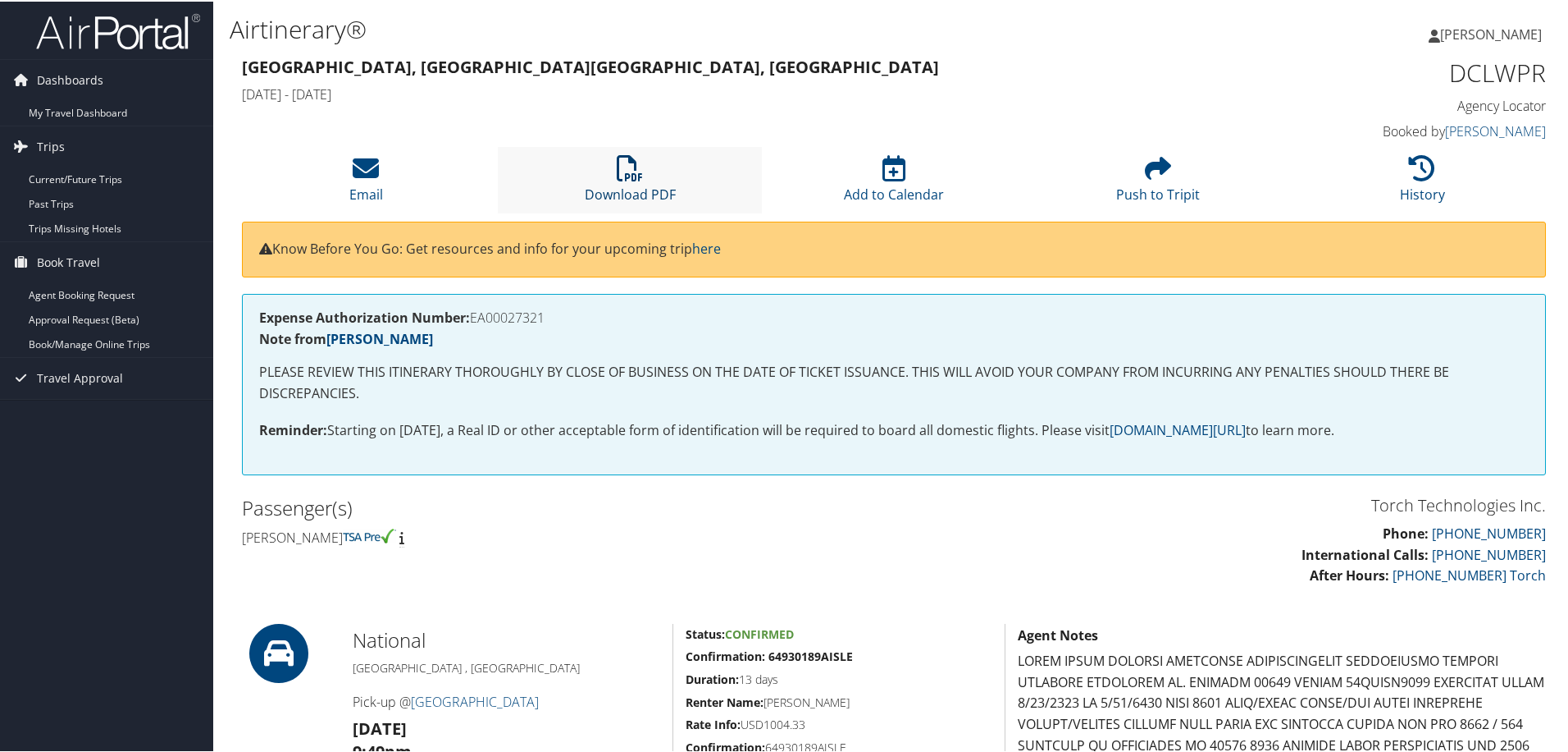
click at [638, 159] on icon at bounding box center [630, 166] width 26 height 26
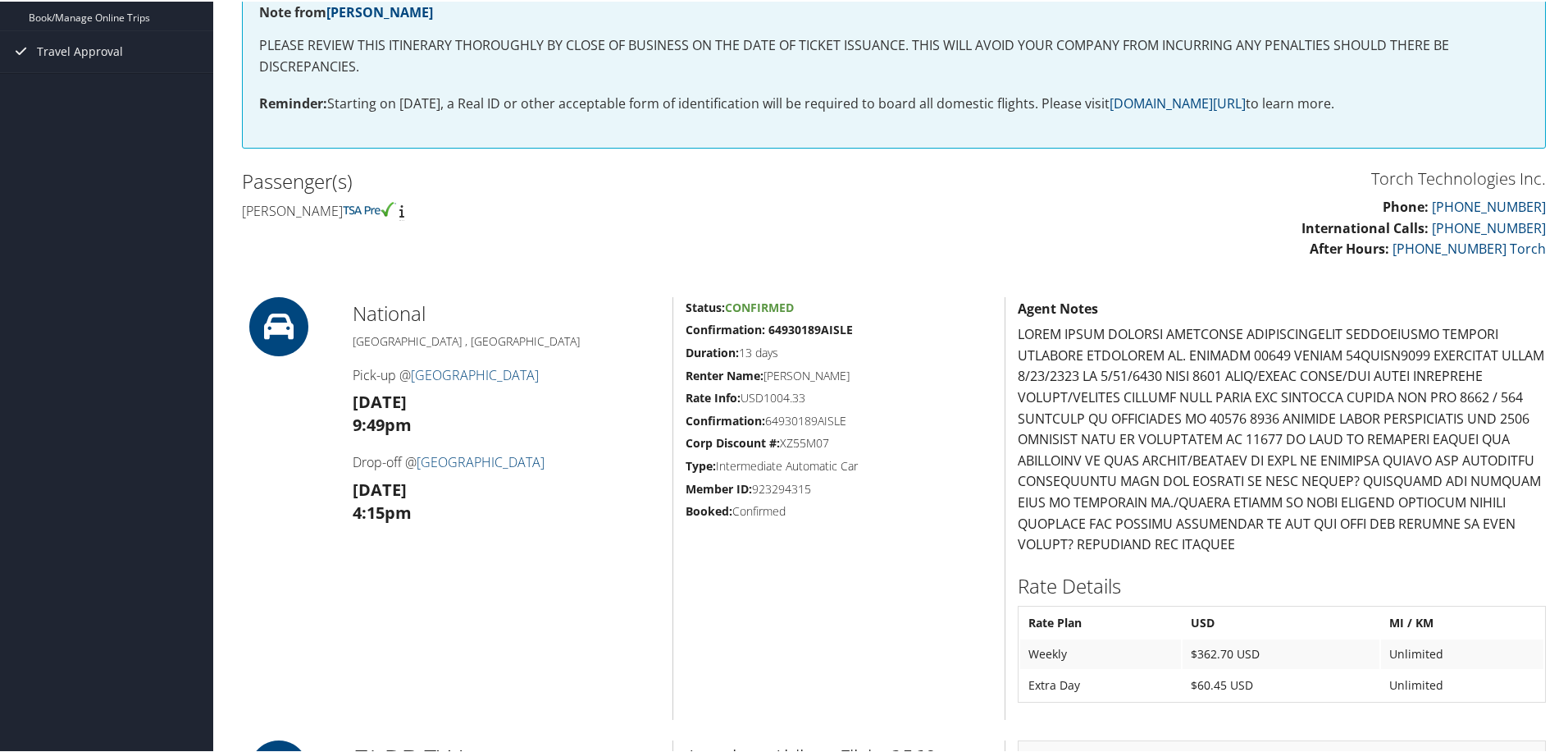
scroll to position [328, 0]
click at [1046, 256] on p "Phone: 800-251-9691 International Calls: 801-997-8688 After Hours: 256- 932-360…" at bounding box center [1226, 225] width 640 height 63
click at [816, 228] on div "Torch Technologies Inc. Phone: 800-251-9691 International Calls: 801-997-8688 A…" at bounding box center [894, 217] width 1328 height 111
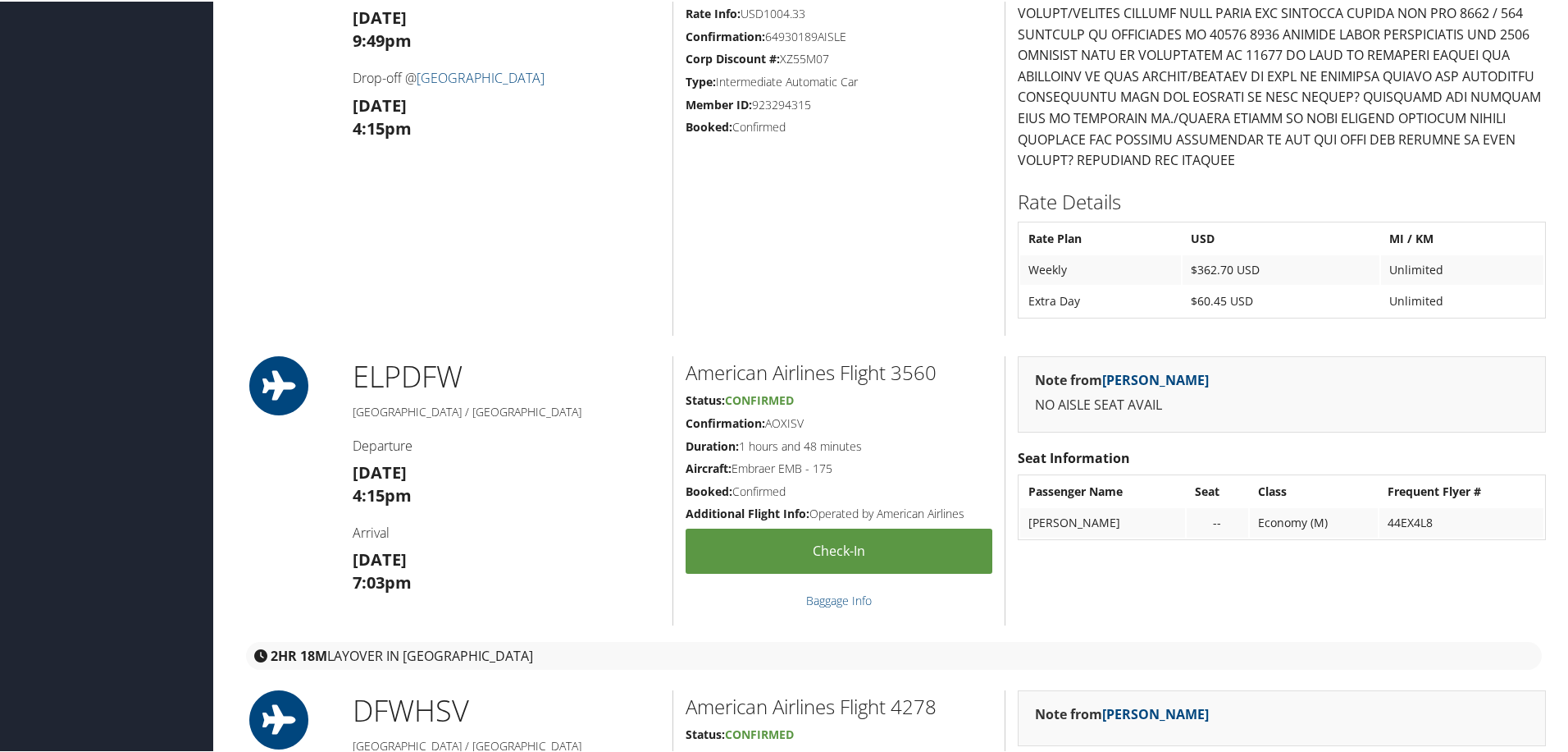
scroll to position [739, 0]
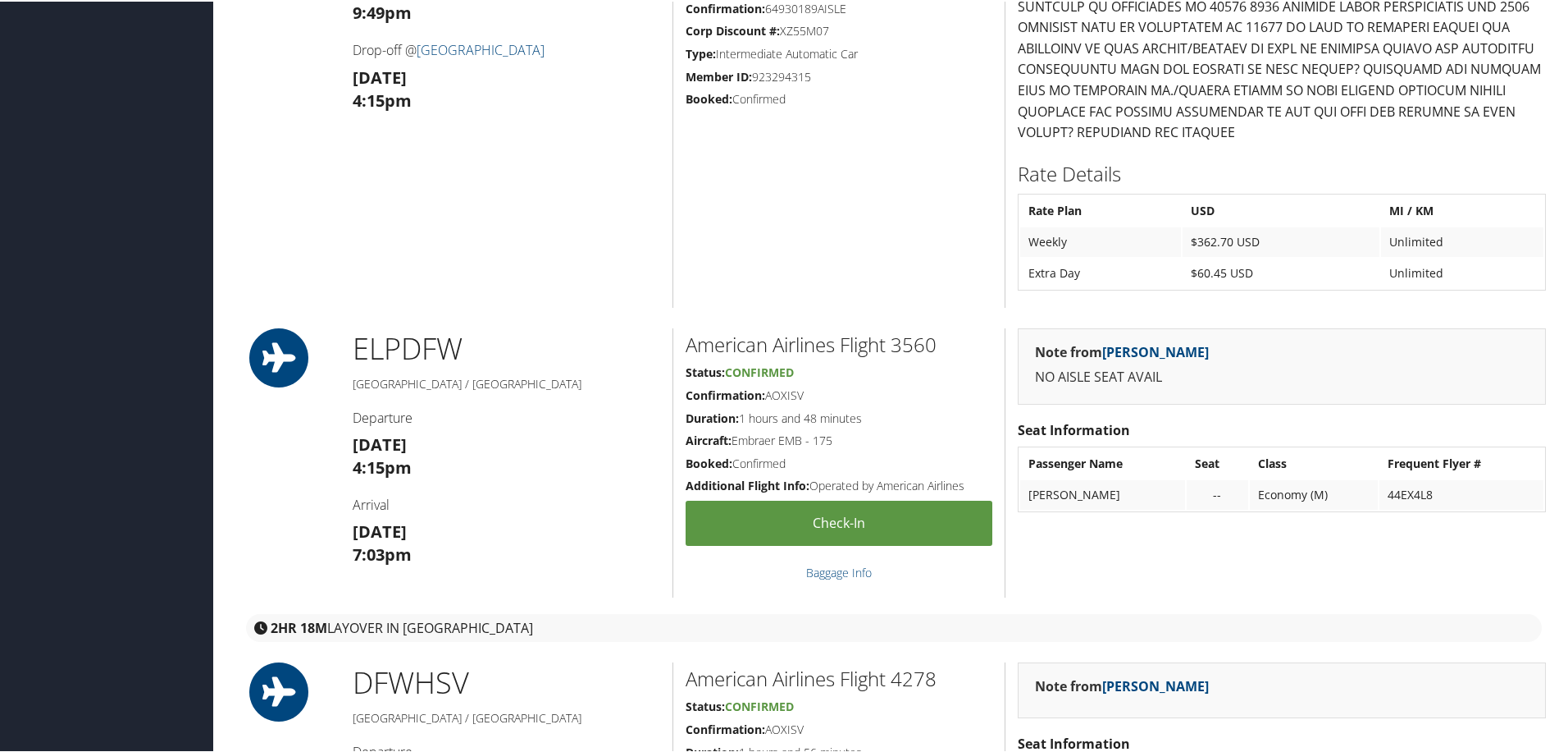
click at [790, 396] on h5 "Confirmation: AOXISV" at bounding box center [839, 394] width 307 height 16
copy h5 "AOXISV"
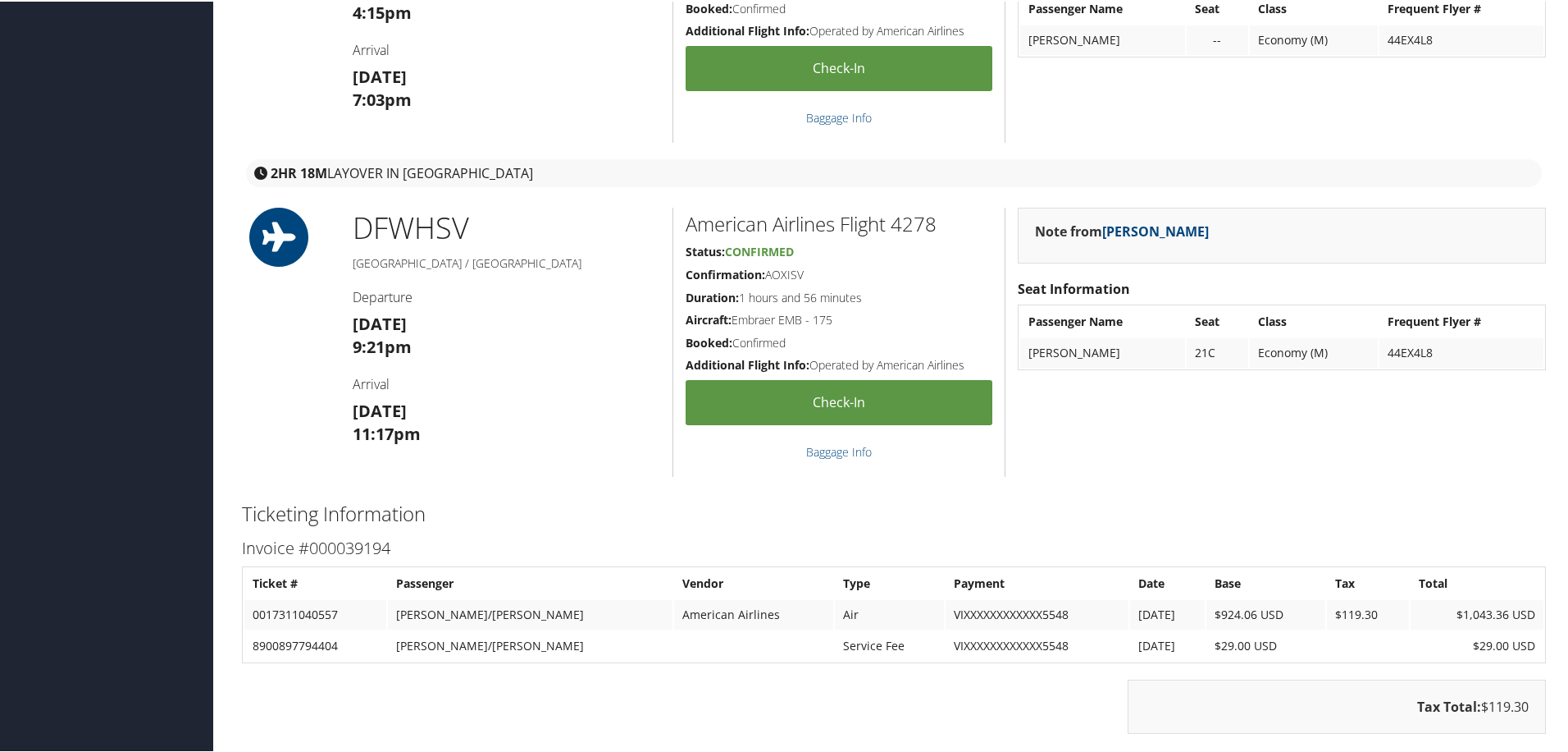
scroll to position [1231, 0]
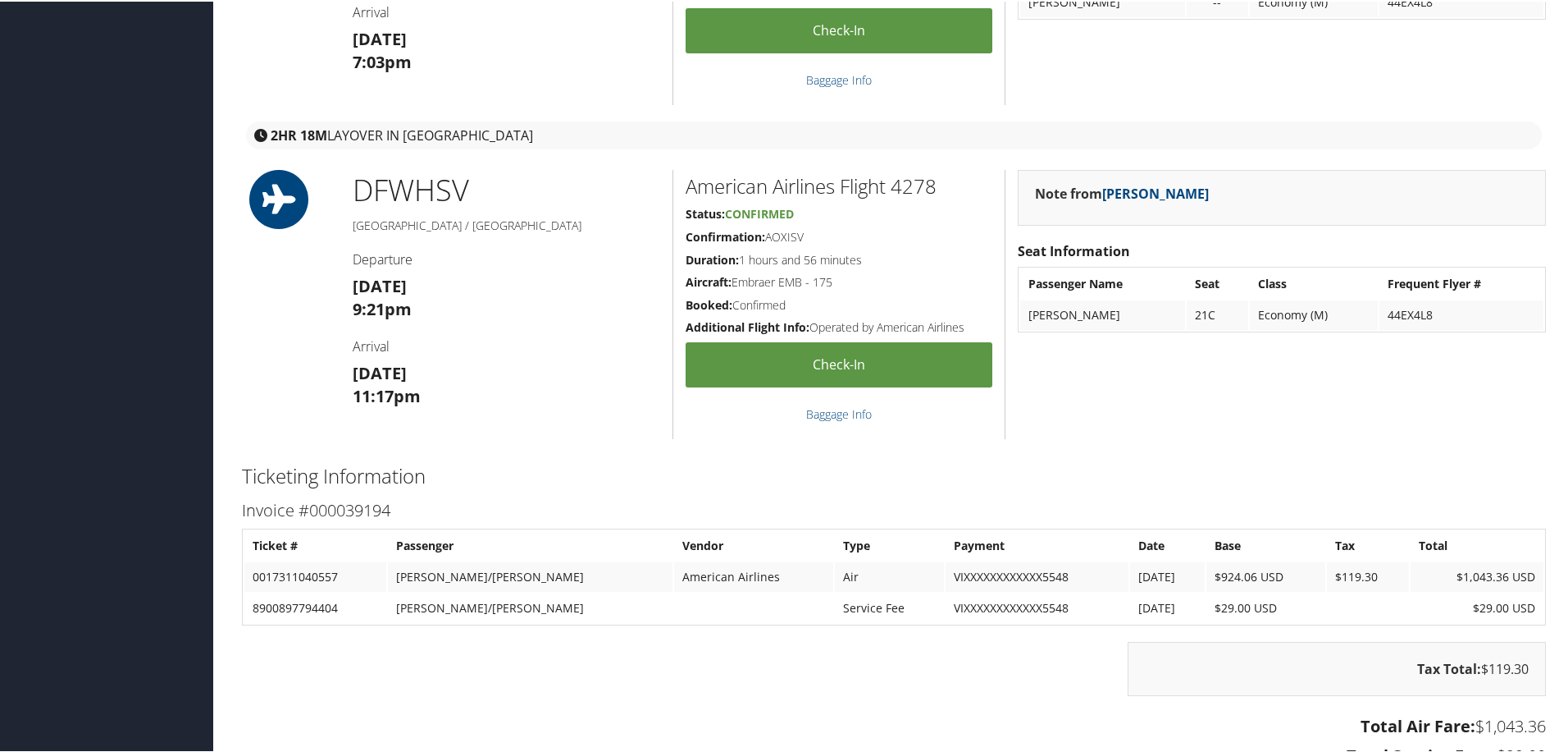
click at [1148, 361] on div "Note from Chinmay Prusty Seat Information Passenger Name Seat Class Frequent Fl…" at bounding box center [1281, 303] width 554 height 269
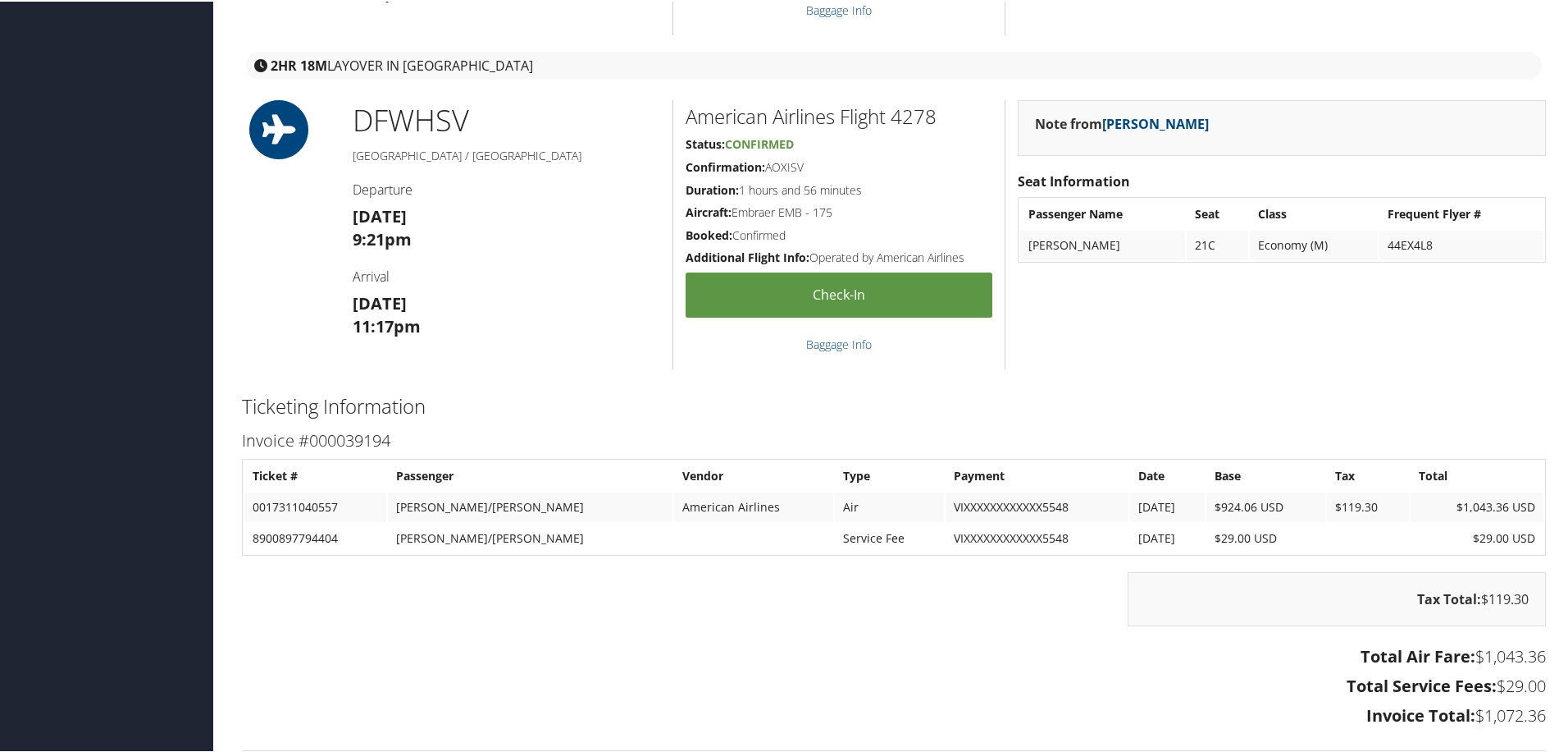
scroll to position [1395, 0]
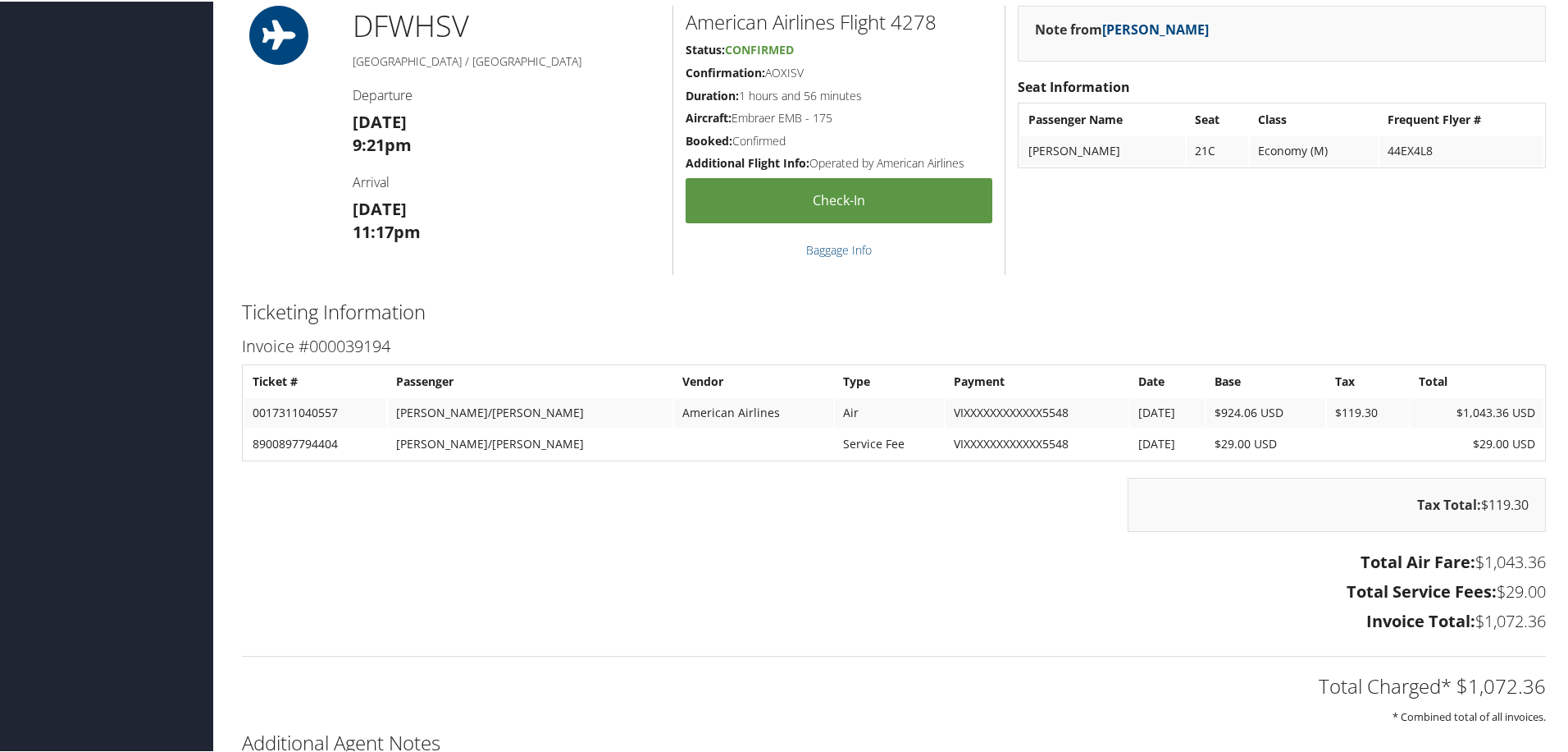
click at [1504, 618] on h3 "Invoice Total: $1,072.36" at bounding box center [894, 620] width 1304 height 23
copy h3 "1,072.36"
click at [292, 409] on td "0017311040557" at bounding box center [315, 411] width 142 height 29
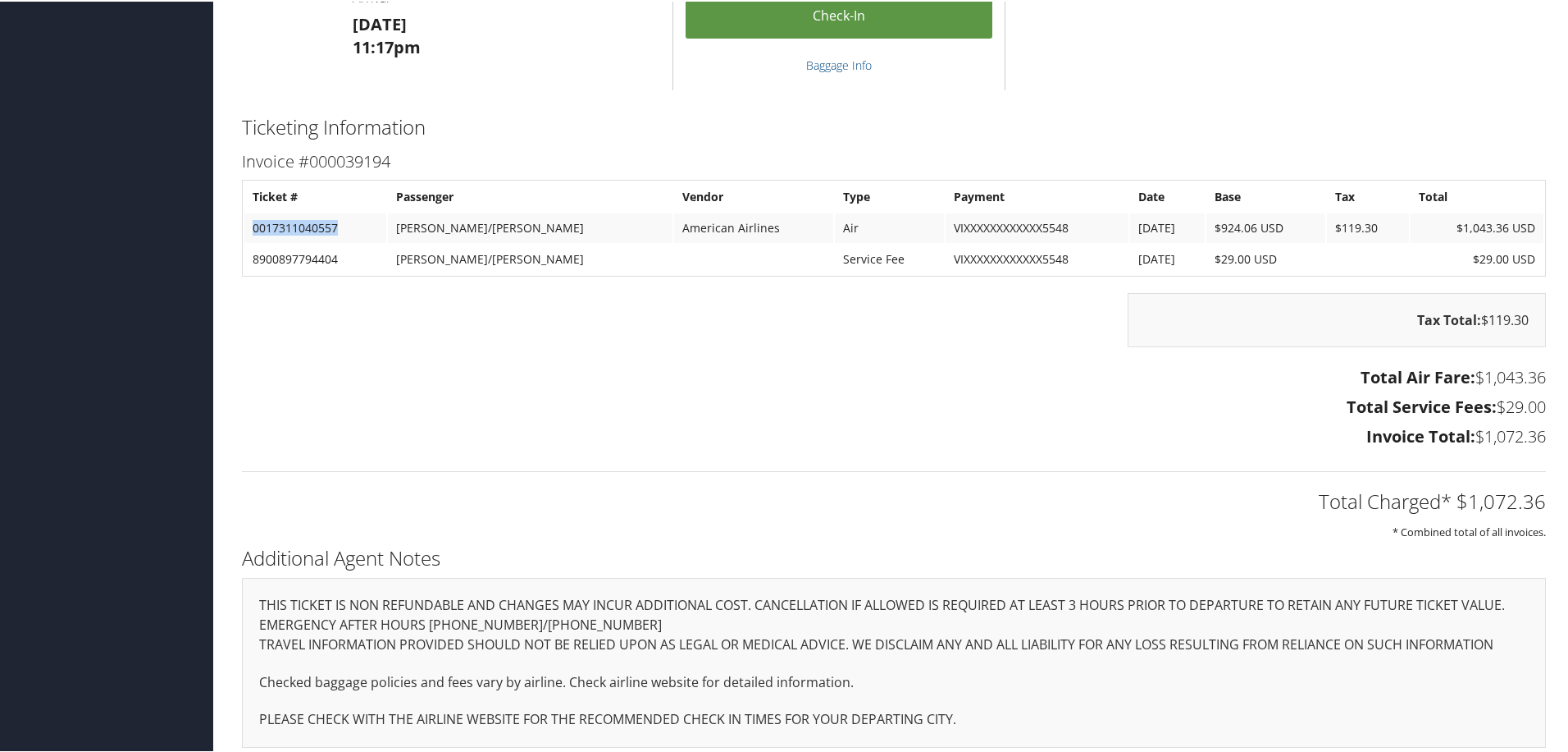
scroll to position [1590, 0]
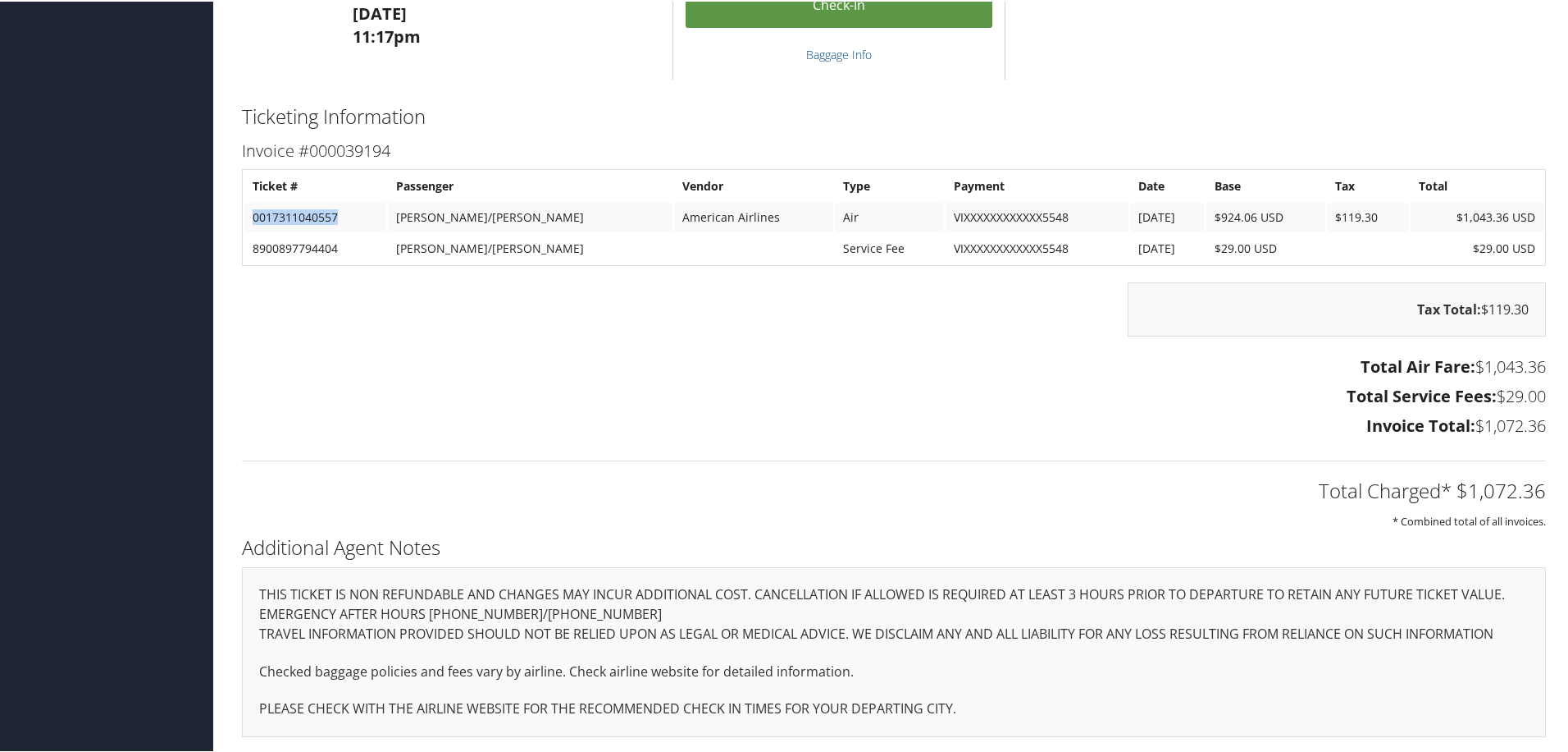
copy td "0017311040557"
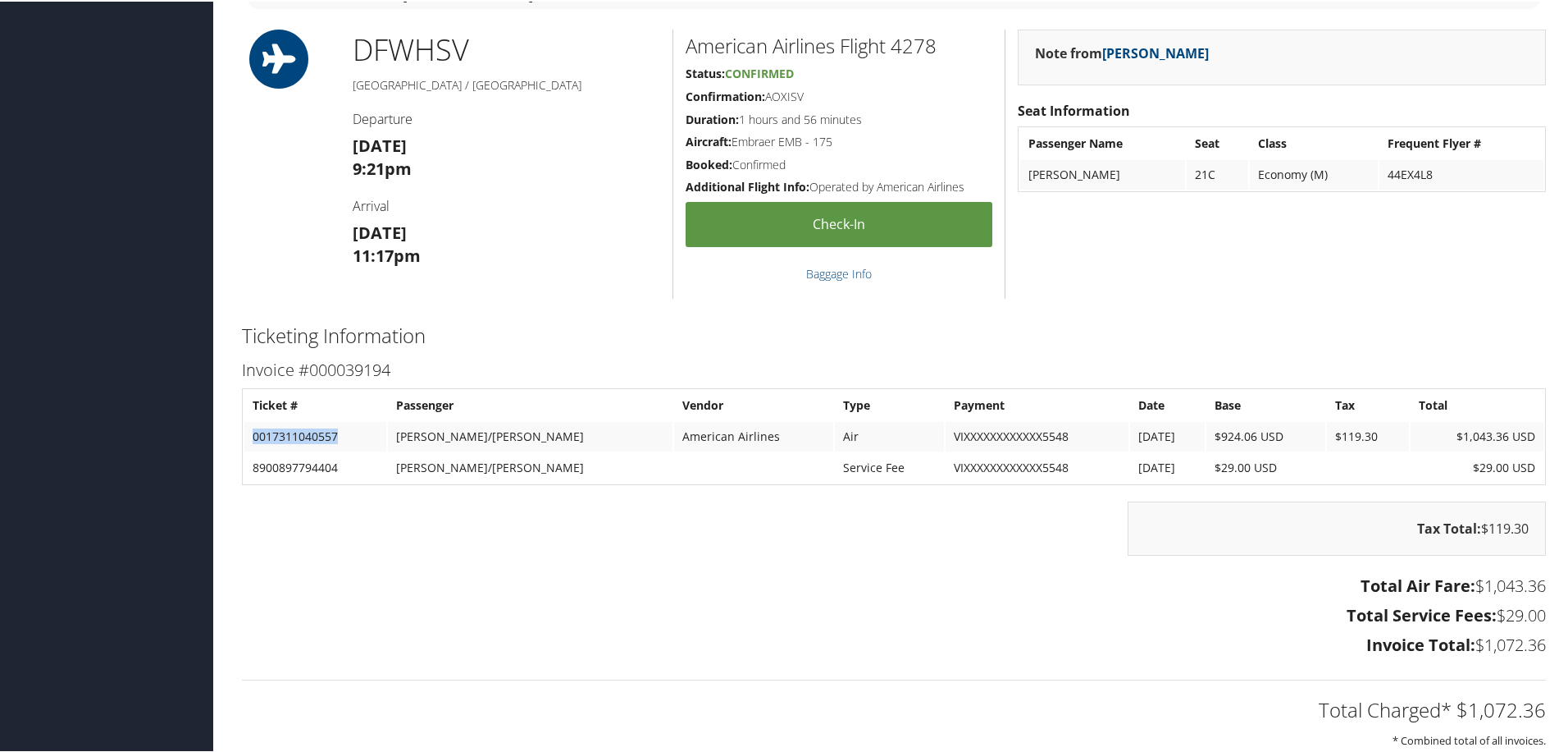
scroll to position [1016, 0]
